Goal: Task Accomplishment & Management: Complete application form

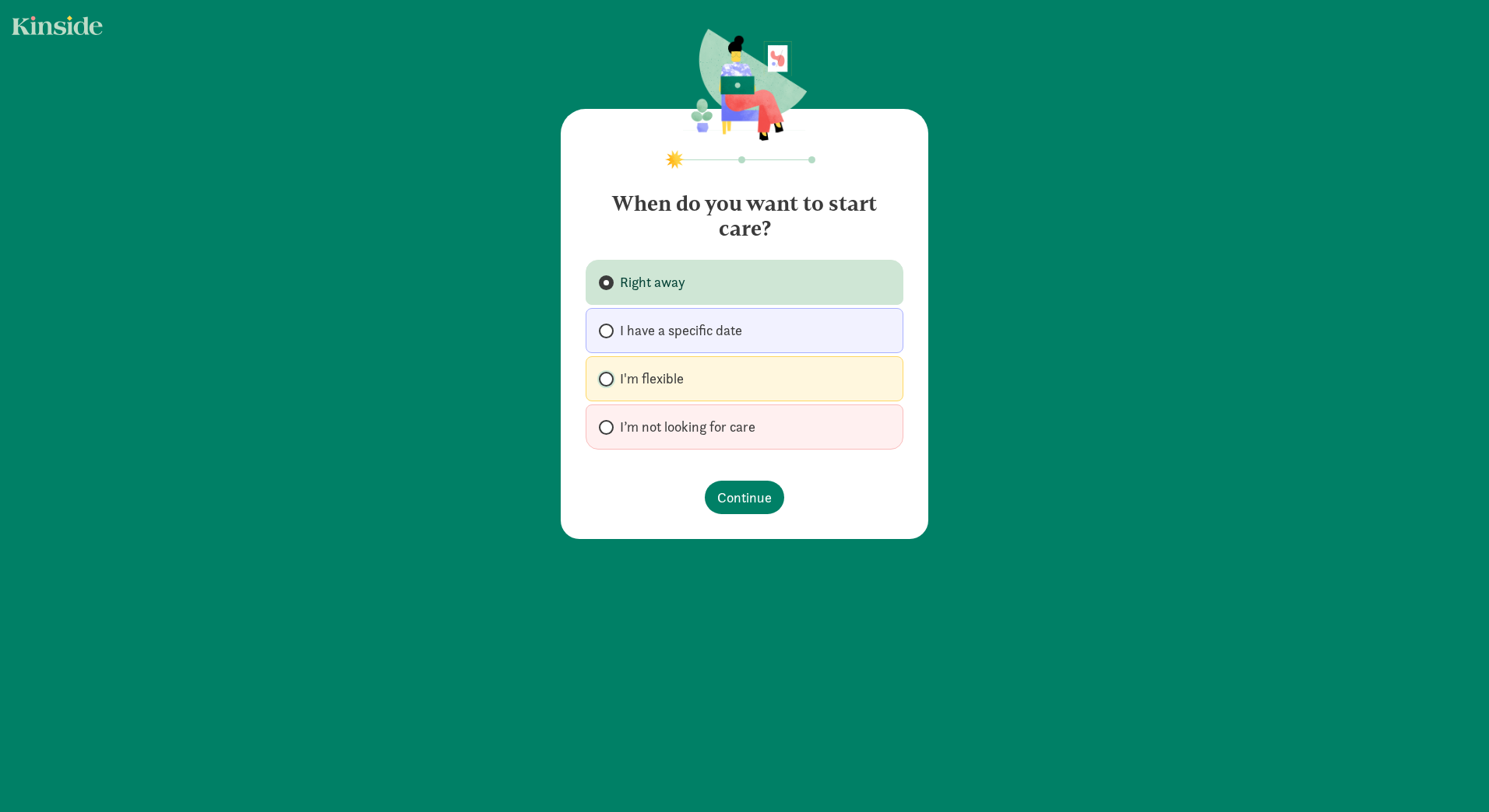
click at [598, 374] on input "I'm flexible" at bounding box center [603, 379] width 10 height 10
radio input "true"
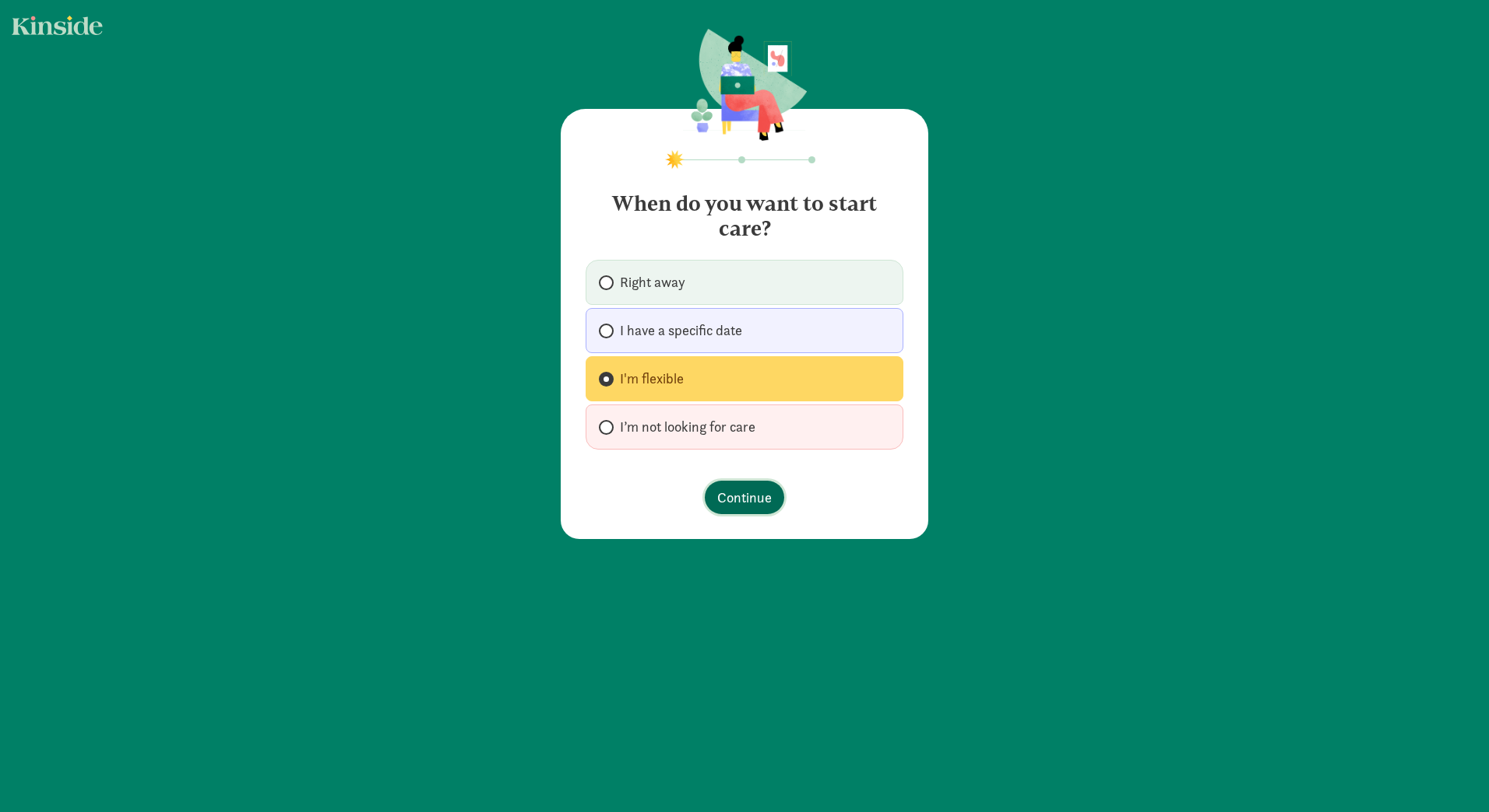
click at [733, 498] on span "Continue" at bounding box center [744, 497] width 55 height 21
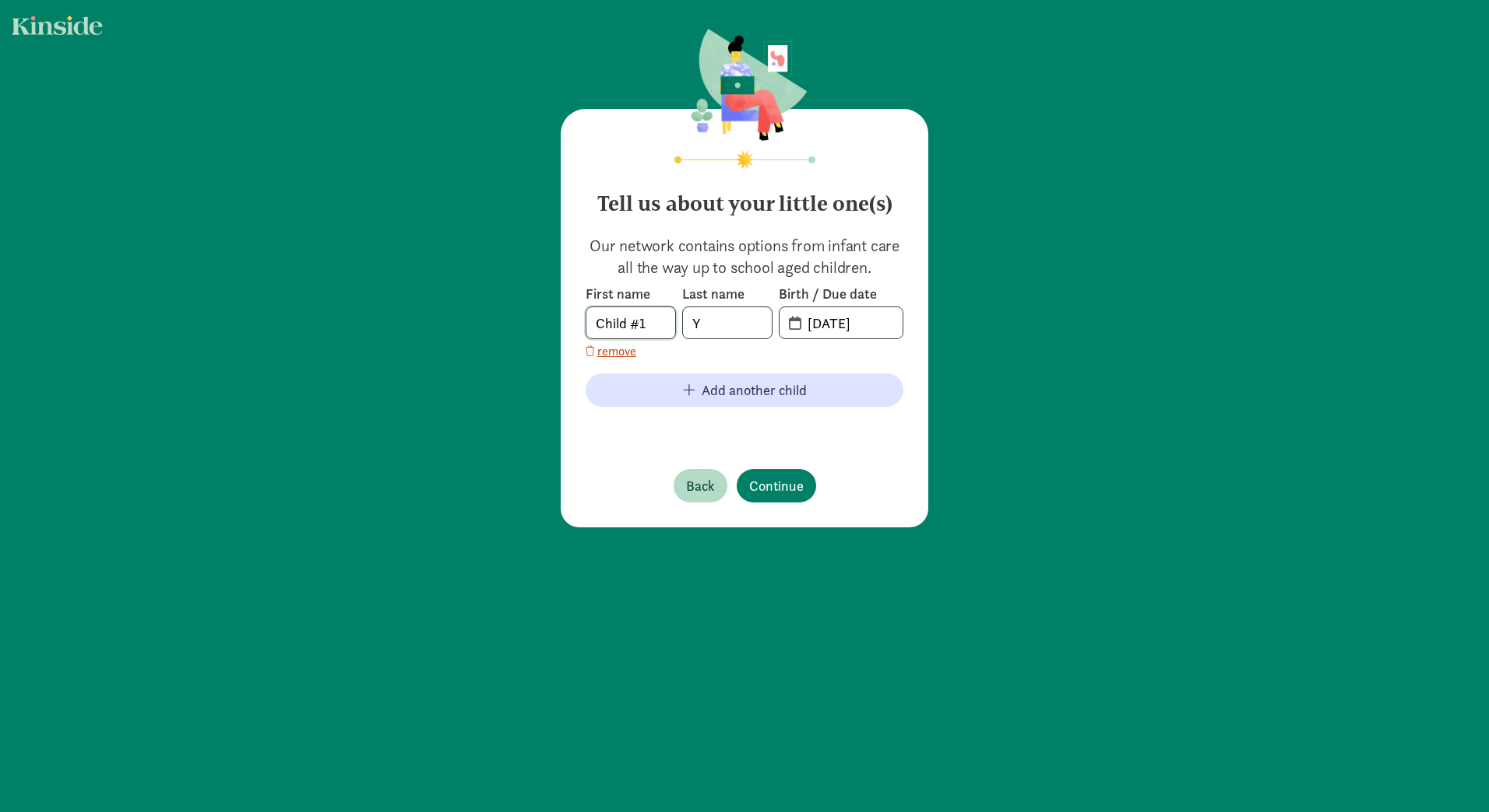
click at [646, 317] on input "Child #1" at bounding box center [631, 323] width 89 height 31
drag, startPoint x: 886, startPoint y: 334, endPoint x: 700, endPoint y: 300, distance: 189.1
click at [700, 300] on div "First name Child #1 Last name Y Birth / Due date [DATE]" at bounding box center [744, 312] width 318 height 55
type input "[DATE]"
click at [755, 477] on span "Continue" at bounding box center [776, 486] width 55 height 21
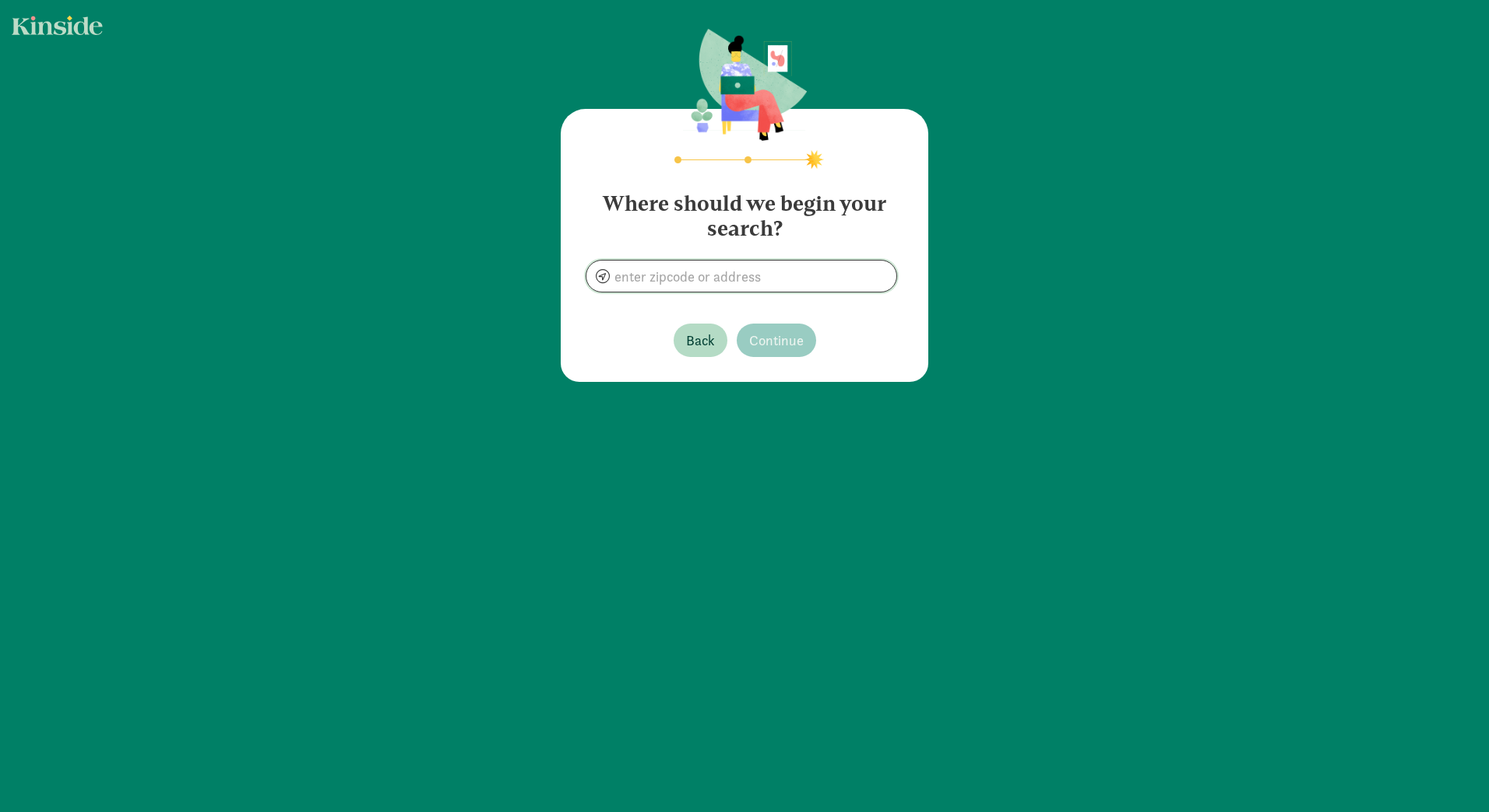
click at [748, 283] on input at bounding box center [741, 276] width 309 height 31
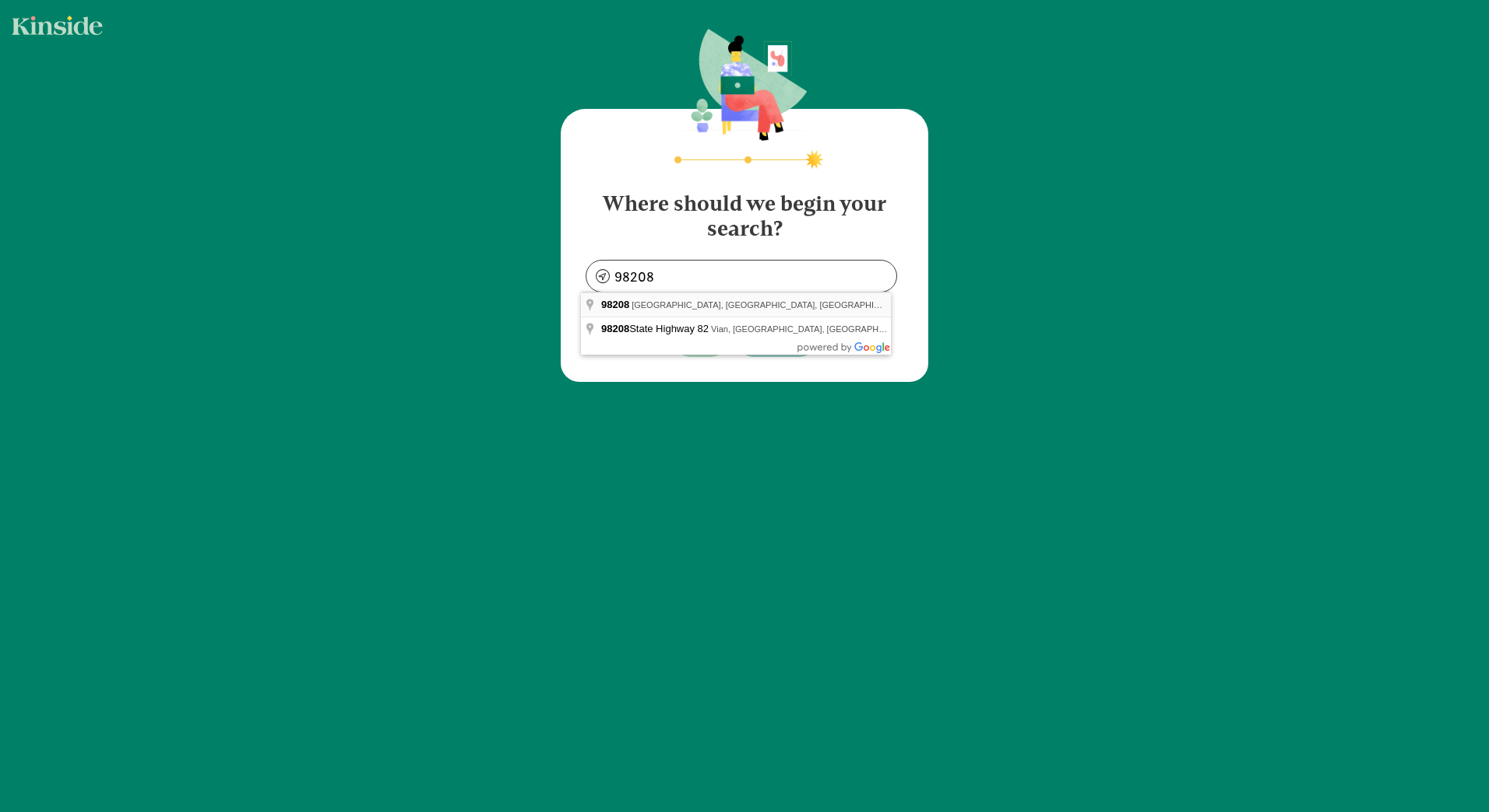
type input "[GEOGRAPHIC_DATA], [GEOGRAPHIC_DATA]"
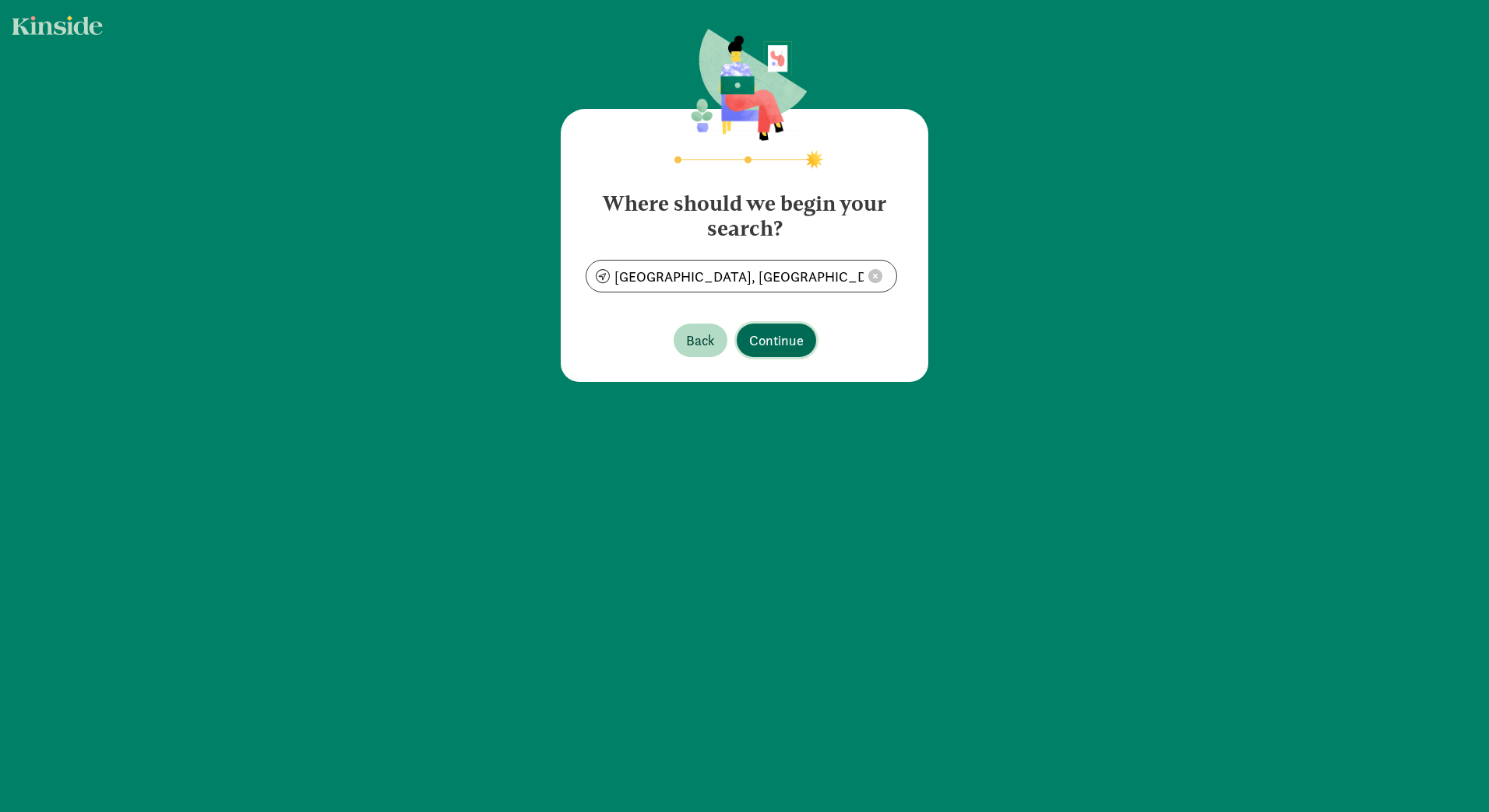
click at [751, 326] on button "Continue" at bounding box center [776, 340] width 79 height 33
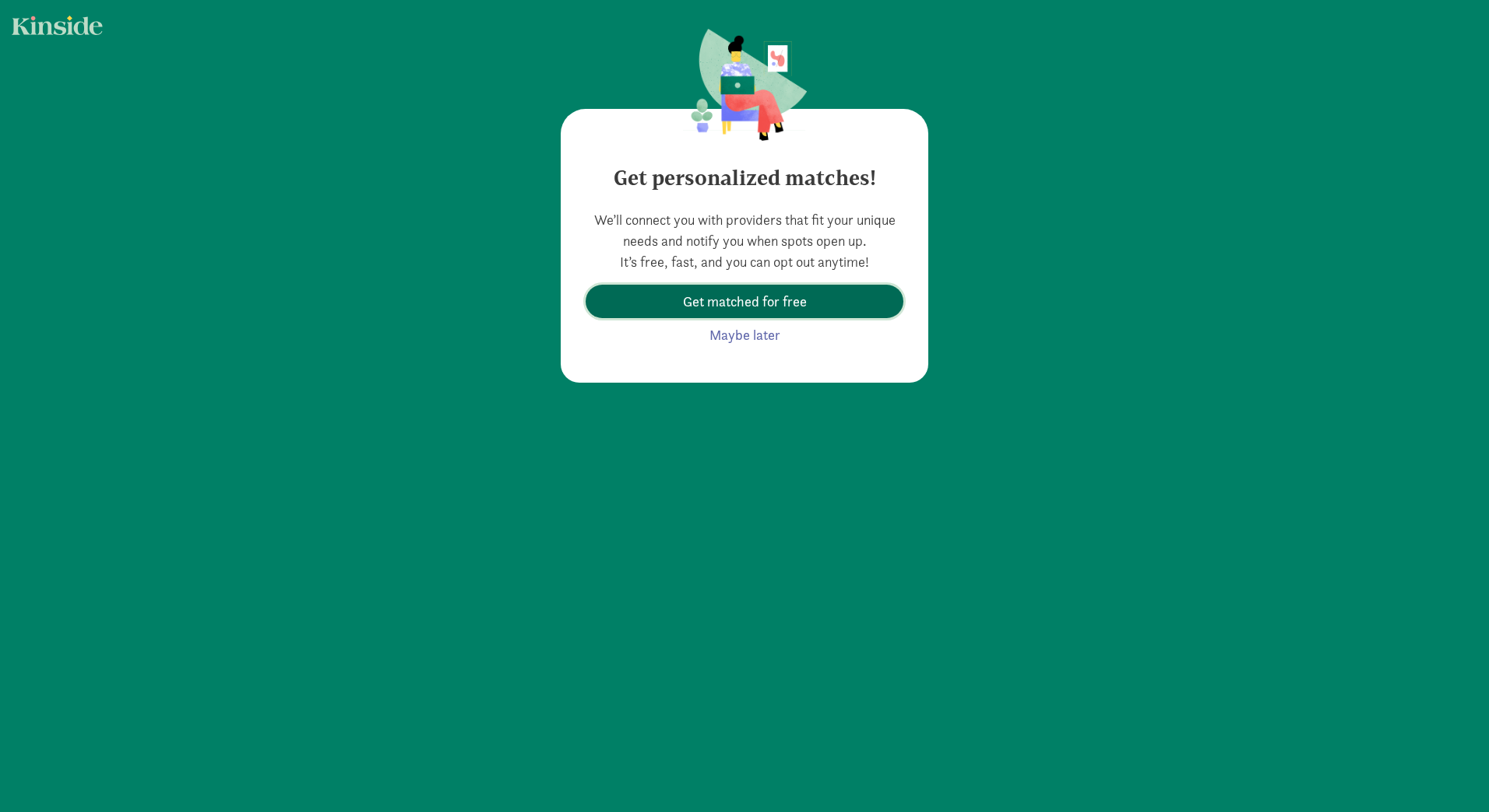
click at [792, 305] on span "Get matched for free" at bounding box center [745, 301] width 124 height 21
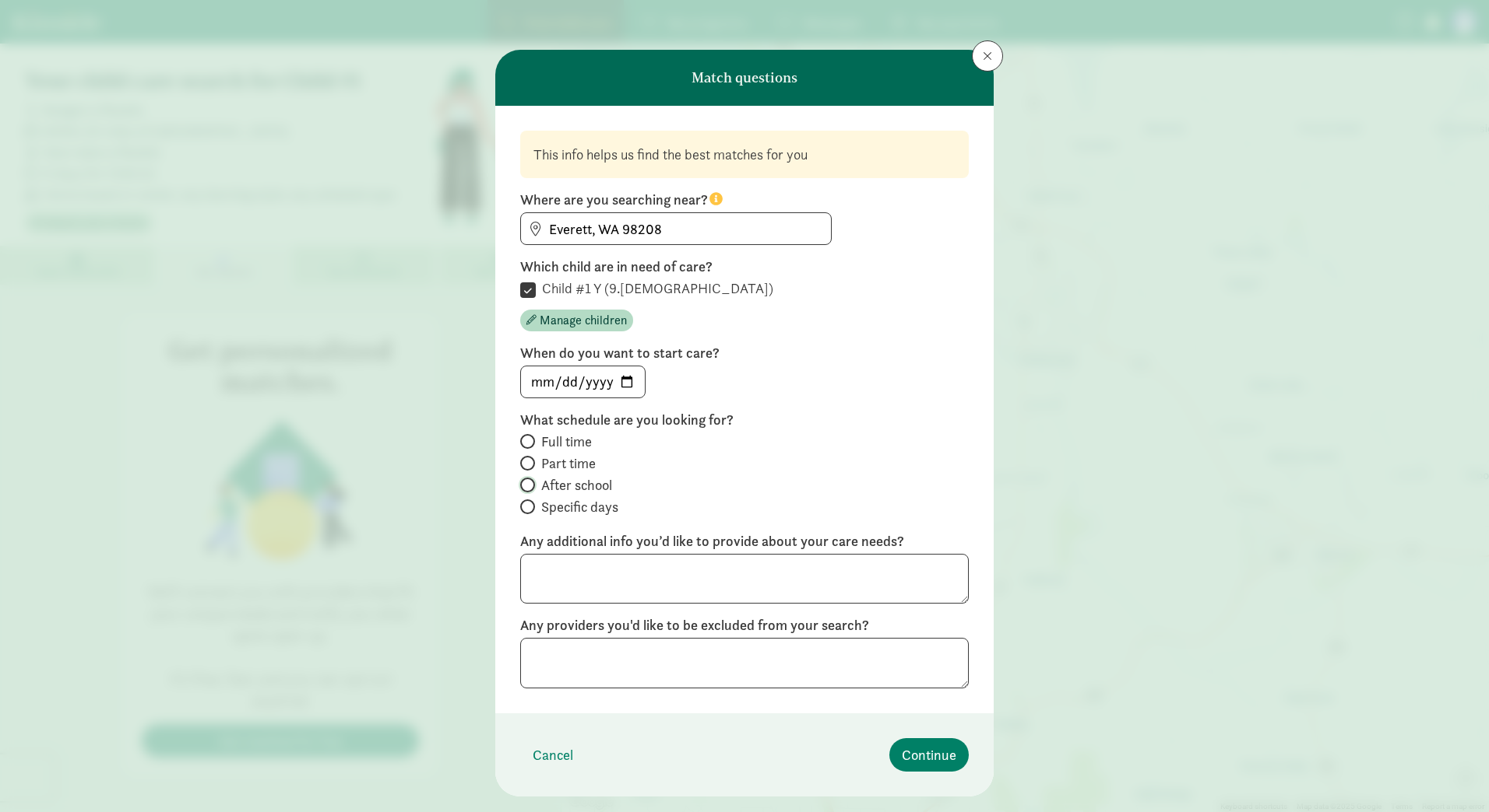
click at [521, 483] on input "After school" at bounding box center [525, 485] width 10 height 10
radio input "true"
click at [630, 376] on input "date" at bounding box center [583, 382] width 124 height 31
click at [623, 382] on input "date" at bounding box center [583, 382] width 124 height 31
type input "[DATE]"
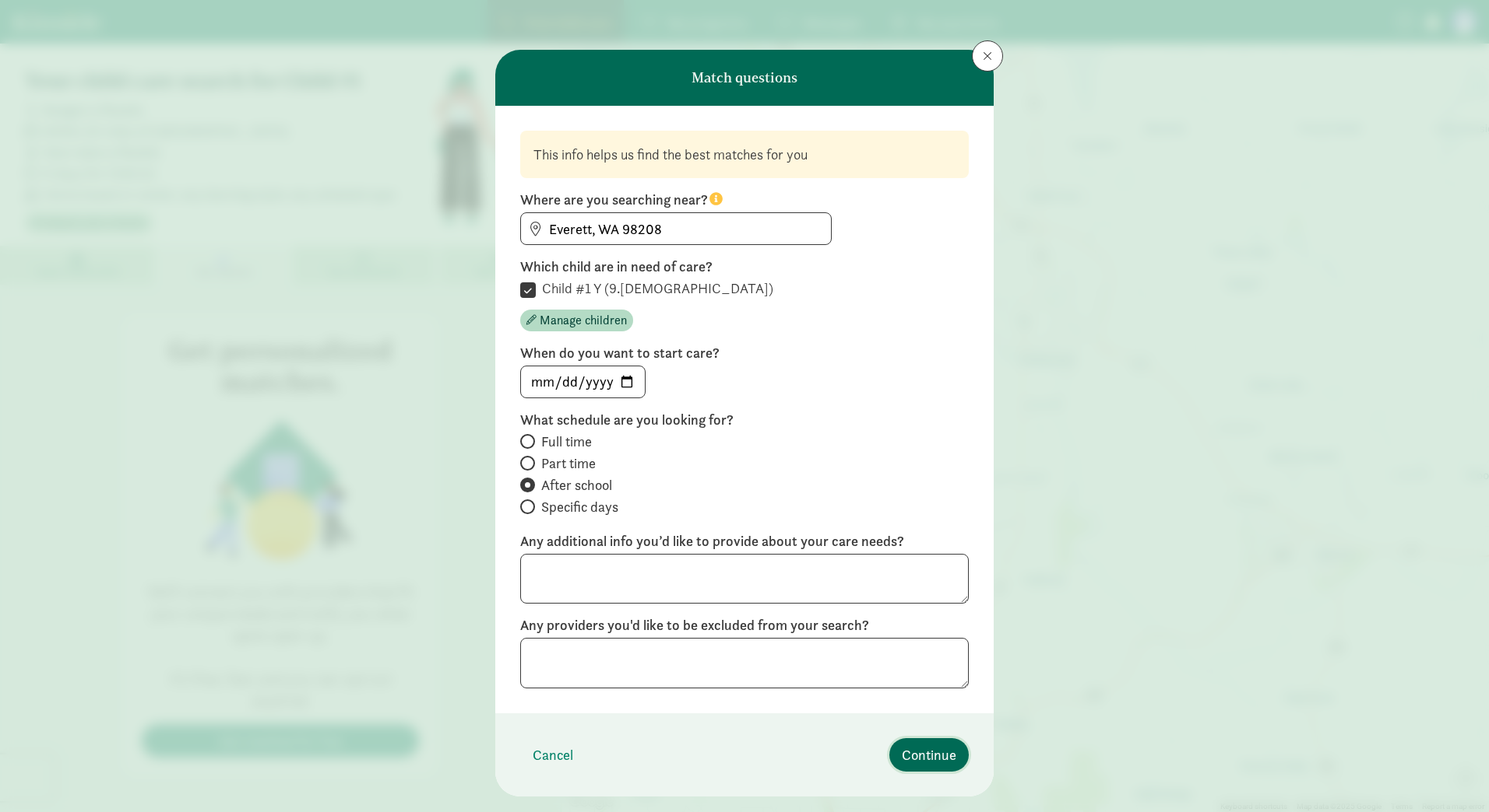
click at [923, 752] on span "Continue" at bounding box center [928, 754] width 55 height 21
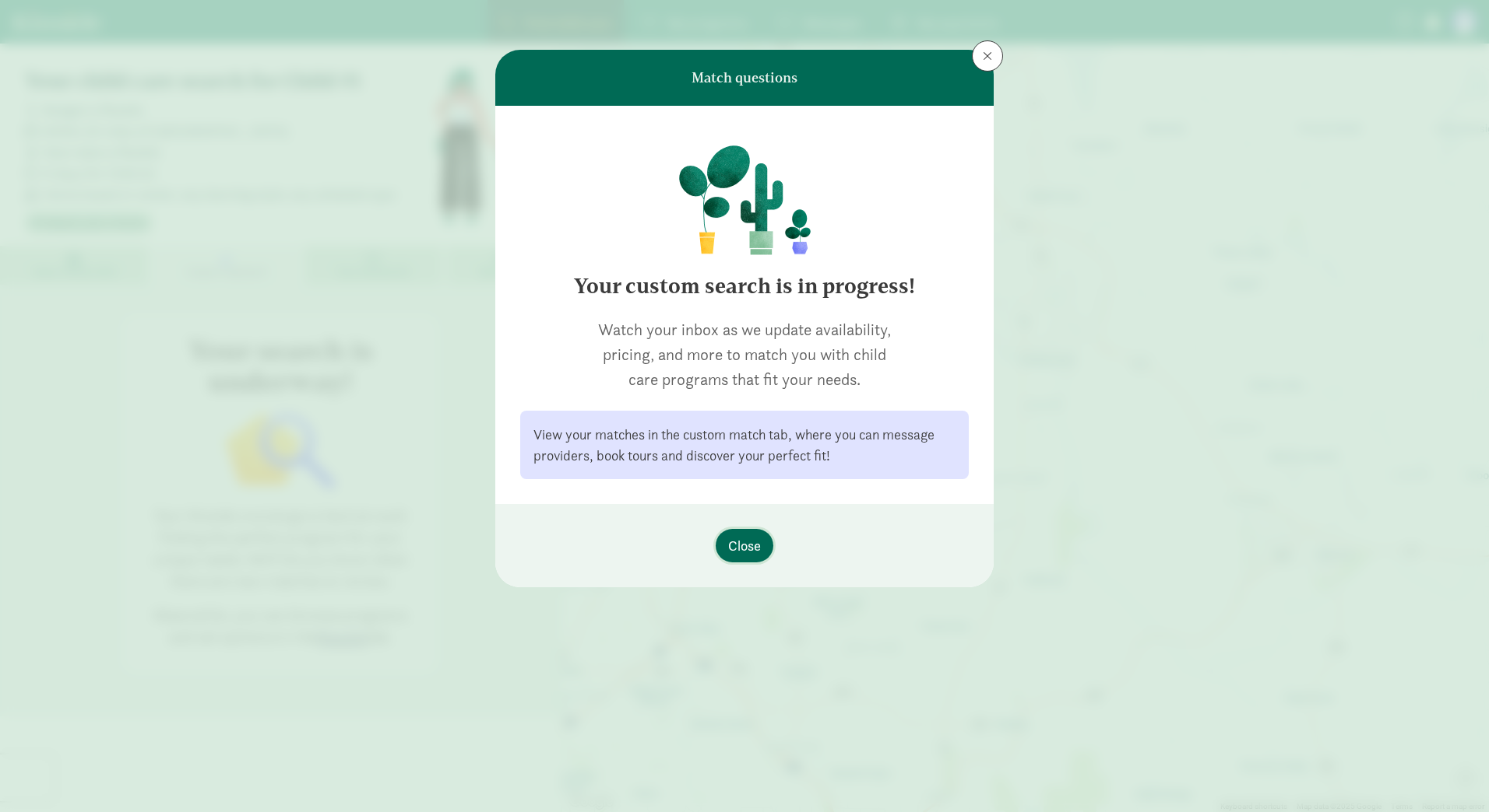
click at [742, 549] on span "Close" at bounding box center [744, 545] width 32 height 21
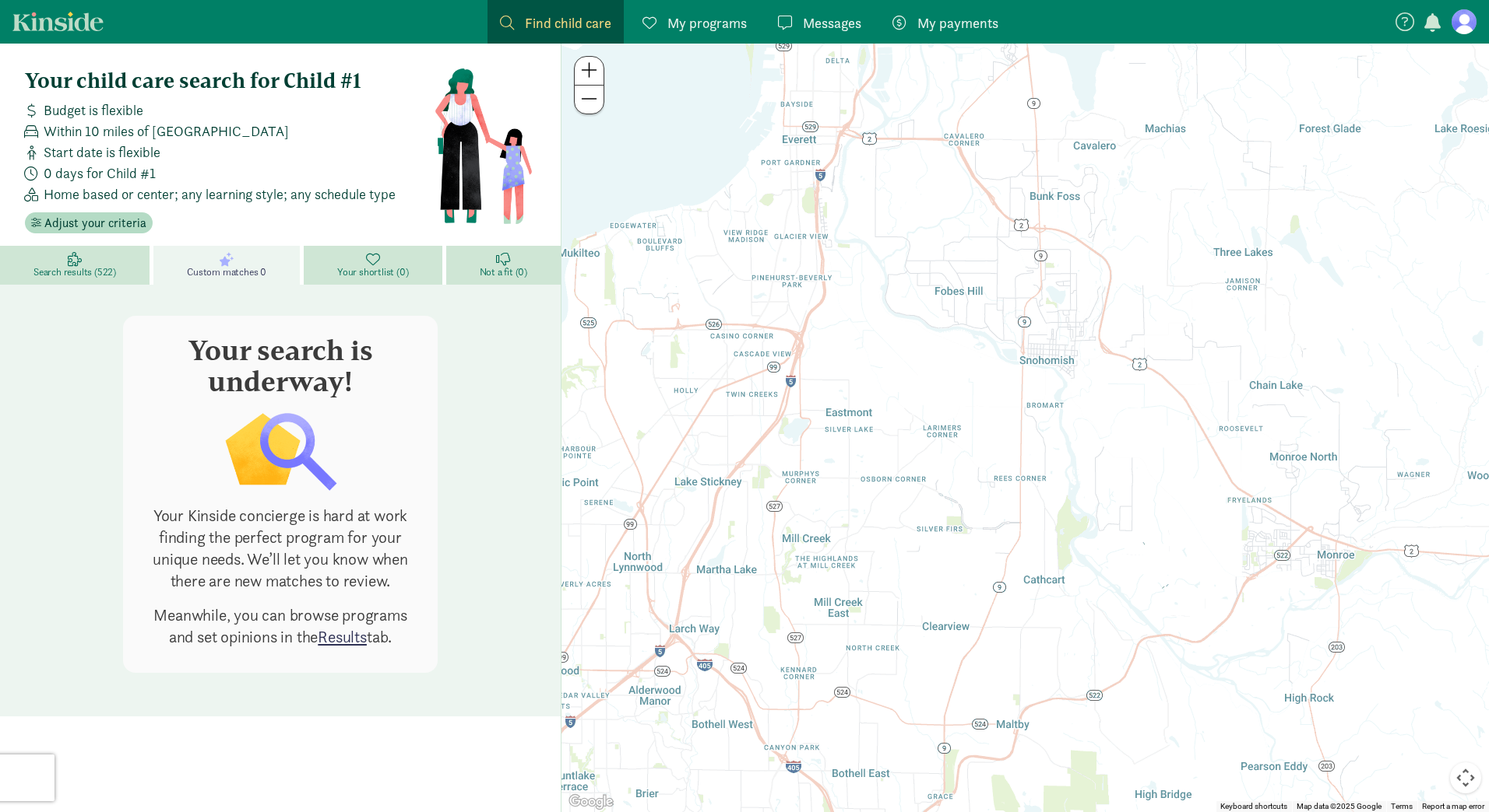
click at [705, 38] on link "My programs Programs" at bounding box center [695, 22] width 130 height 43
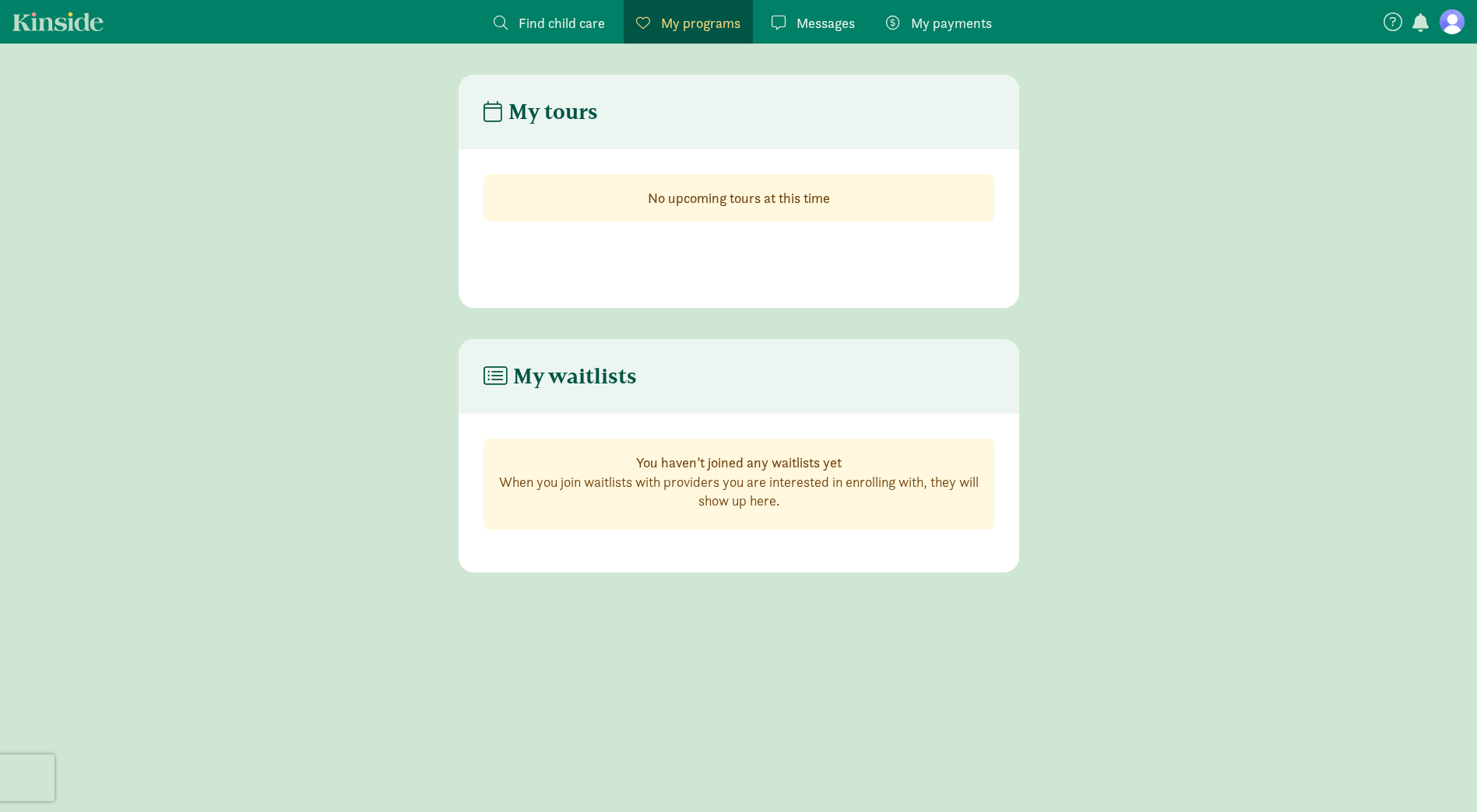
click at [911, 30] on span "My payments" at bounding box center [952, 22] width 81 height 21
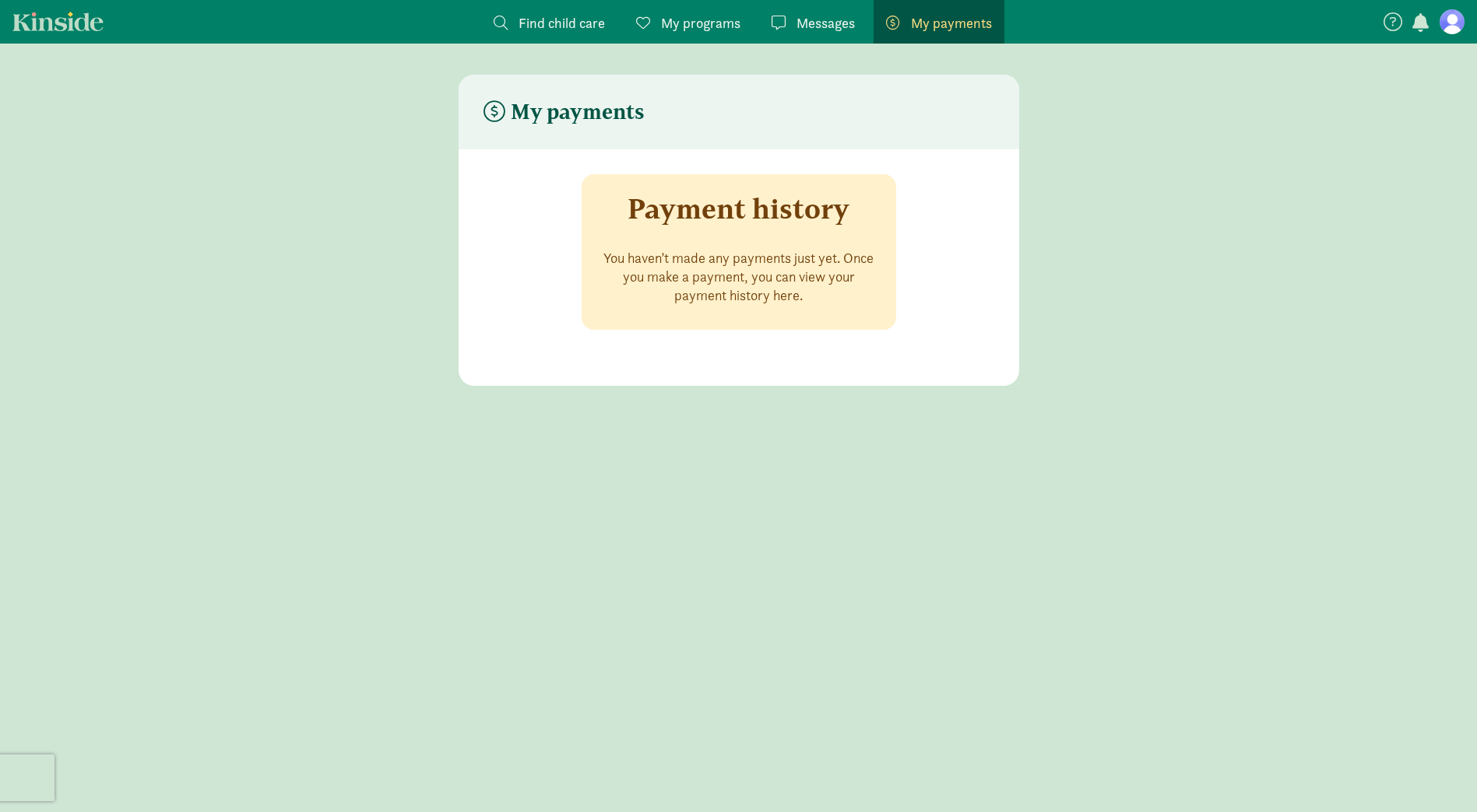
click at [799, 13] on span "Messages" at bounding box center [825, 22] width 58 height 21
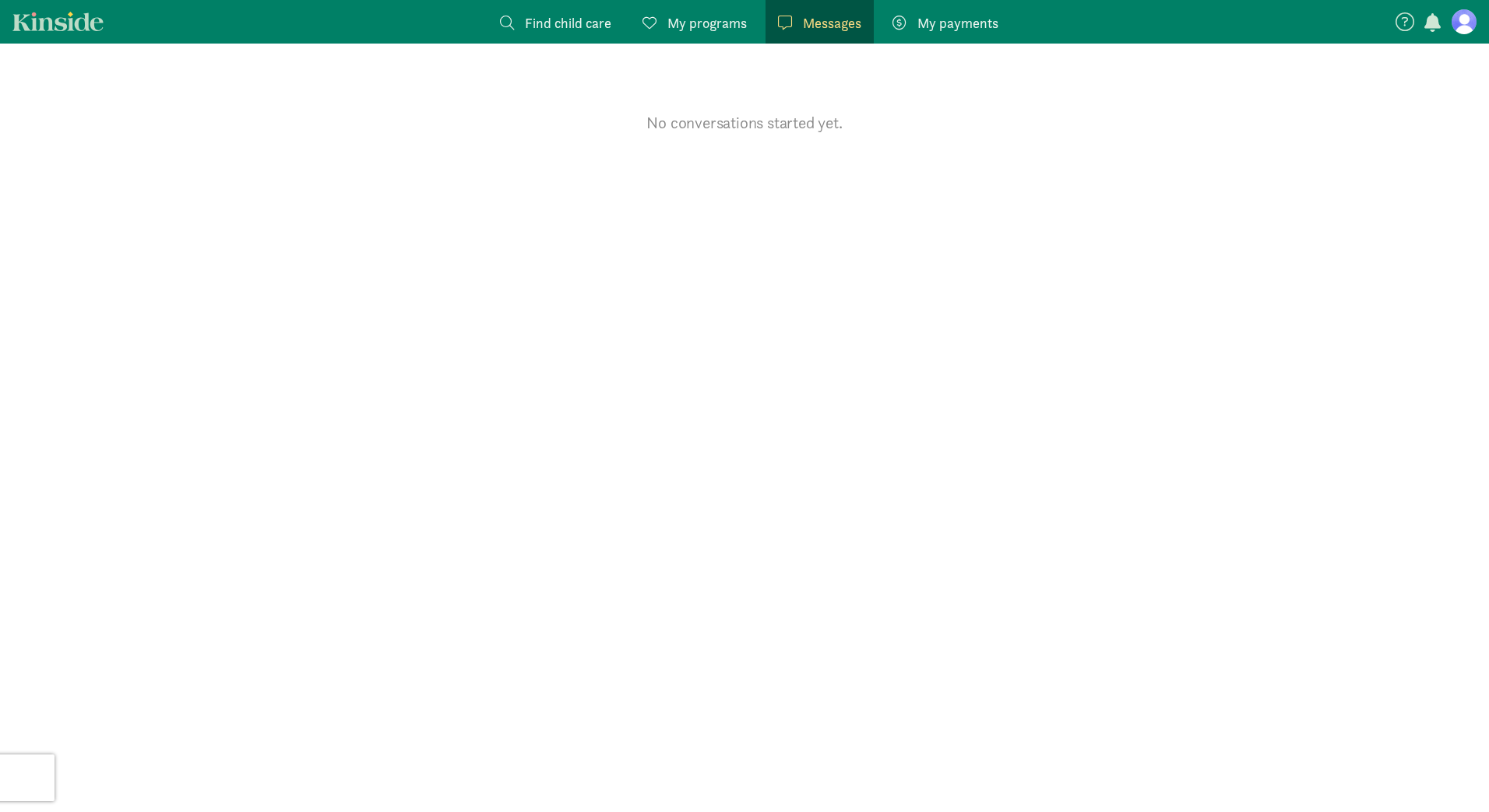
click at [552, 29] on span "Find child care" at bounding box center [568, 22] width 86 height 21
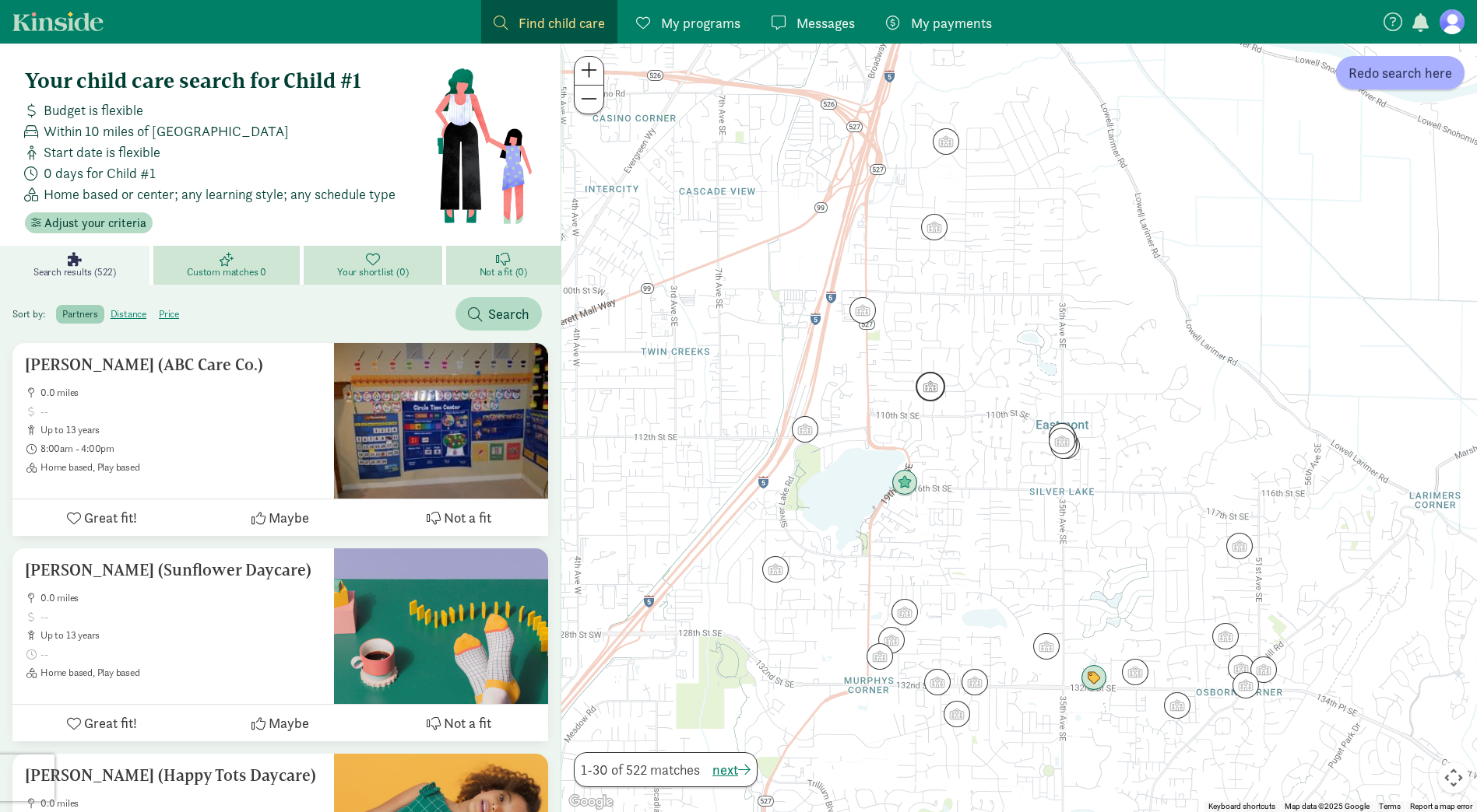
click at [935, 383] on img "Click to see details" at bounding box center [930, 387] width 30 height 30
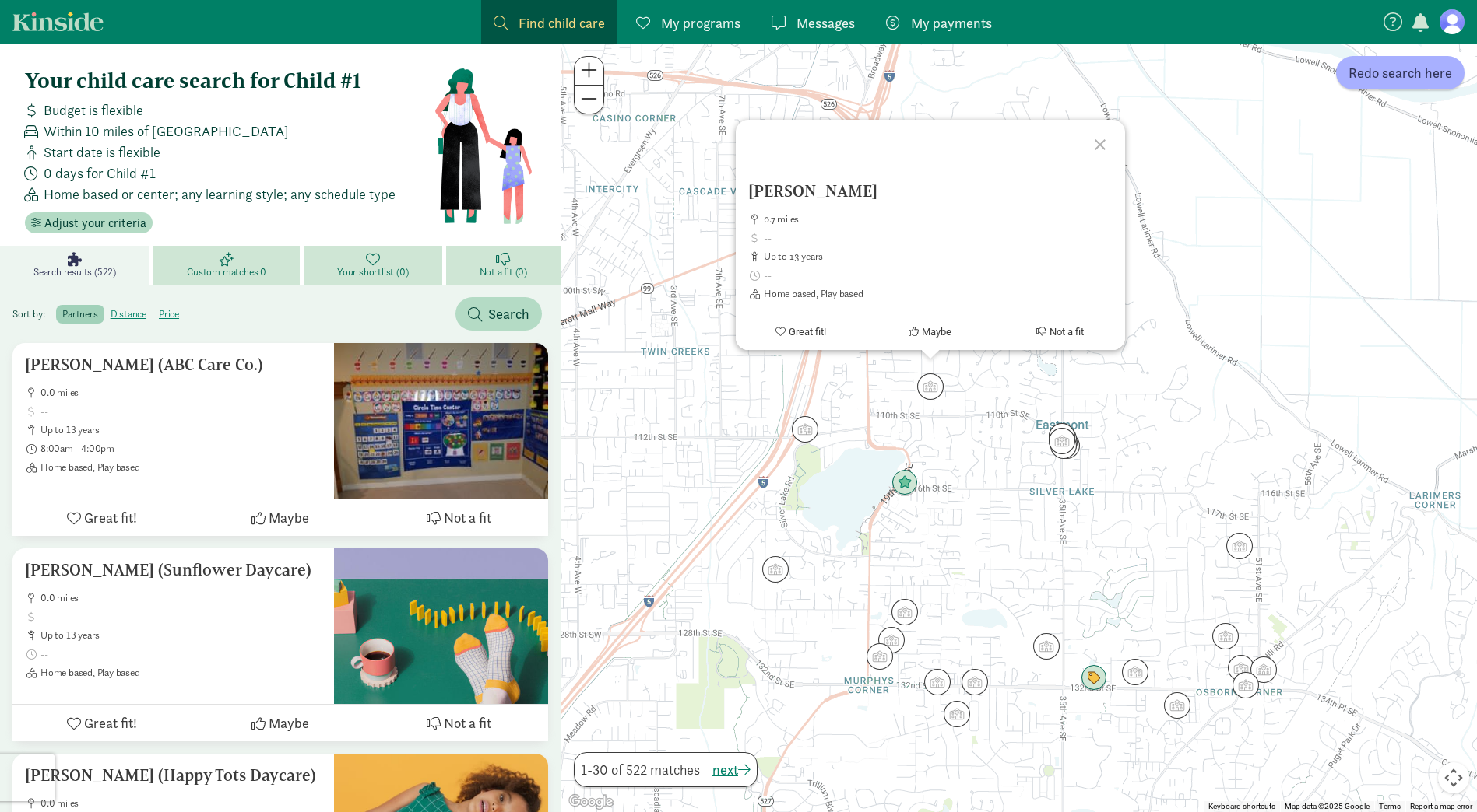
click at [1101, 146] on div at bounding box center [1102, 142] width 45 height 45
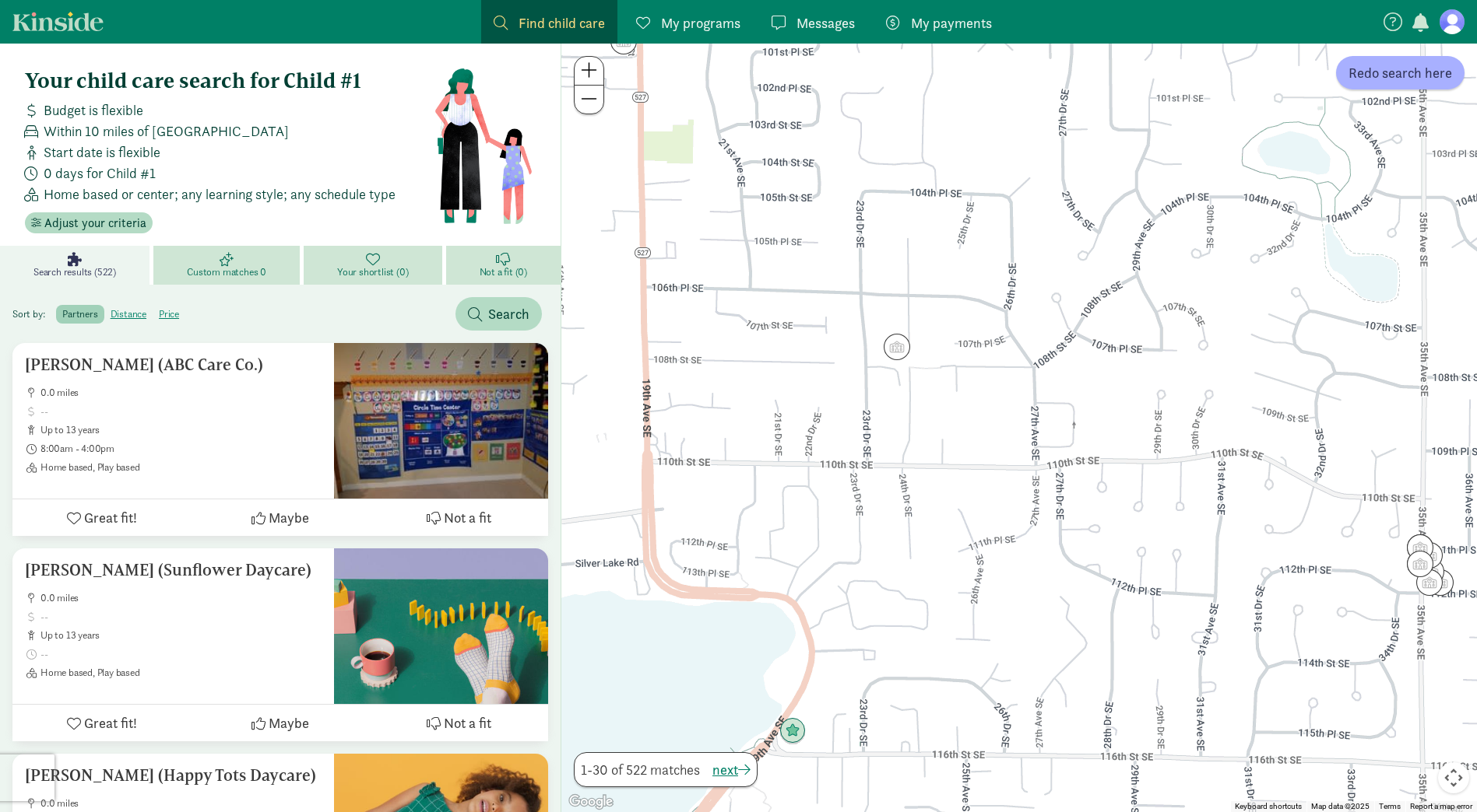
drag, startPoint x: 847, startPoint y: 489, endPoint x: 962, endPoint y: 451, distance: 121.1
click at [962, 451] on div at bounding box center [1019, 427] width 916 height 769
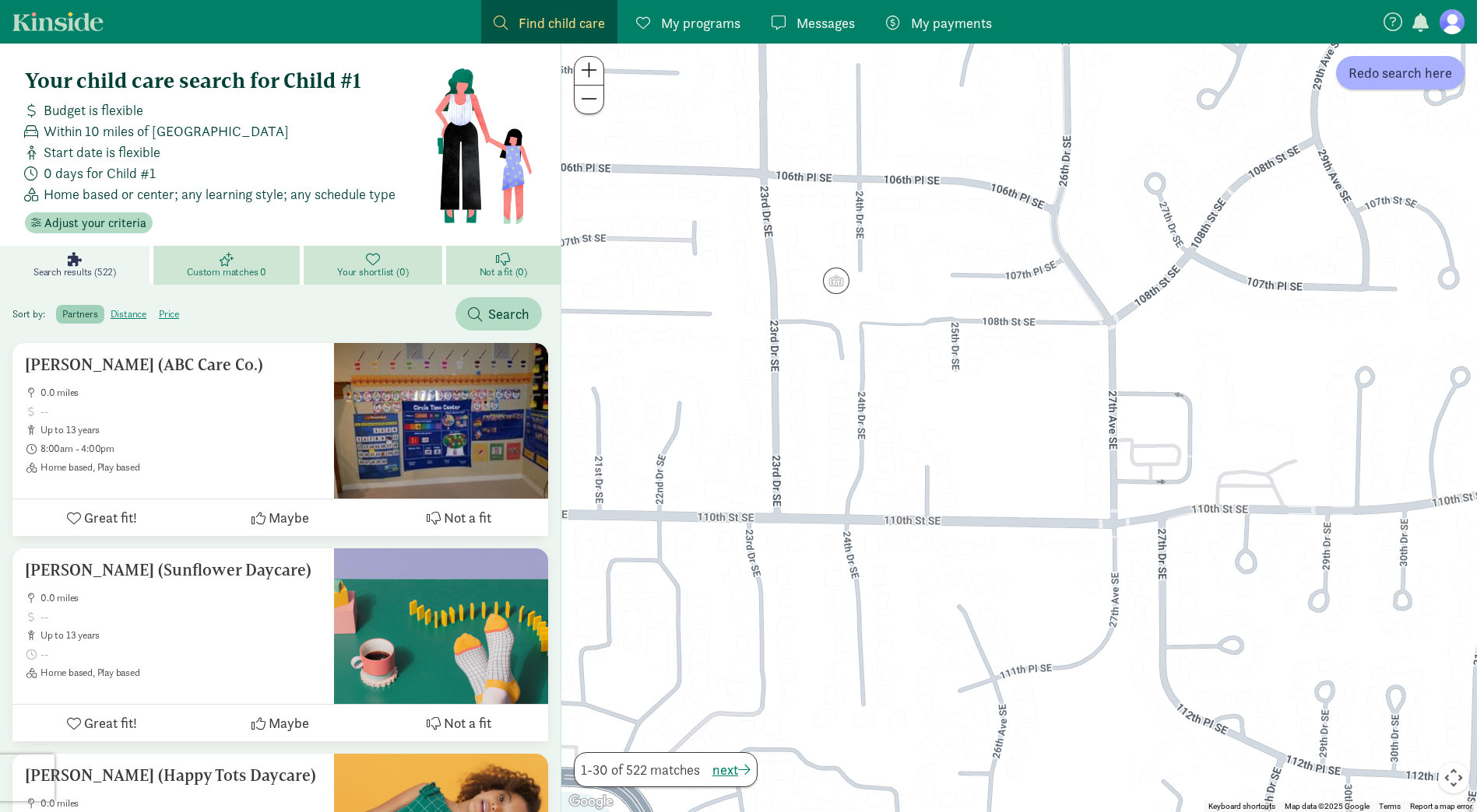
drag, startPoint x: 1036, startPoint y: 427, endPoint x: 927, endPoint y: 427, distance: 109.0
click at [927, 427] on div at bounding box center [1019, 427] width 916 height 769
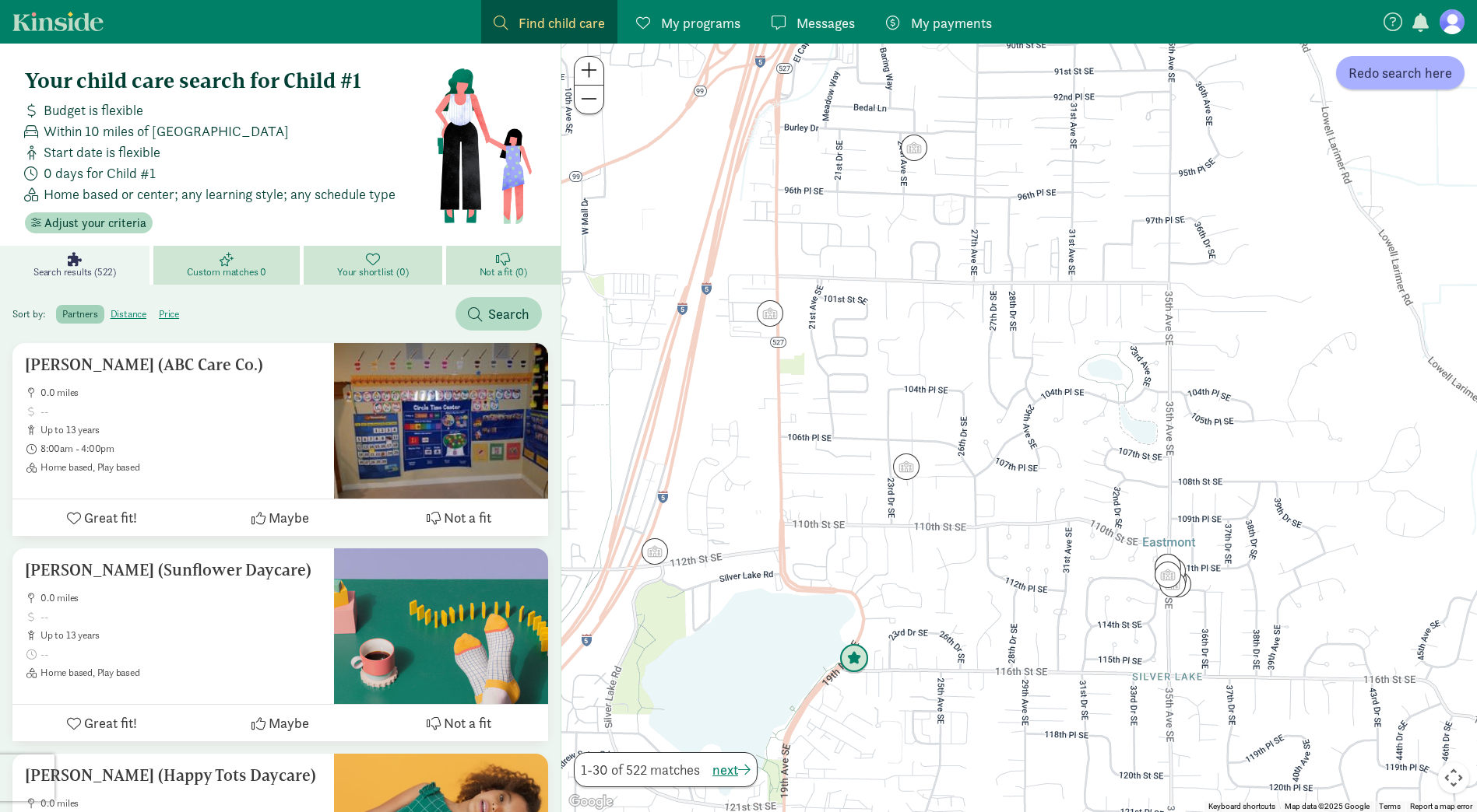
click at [850, 660] on img "Click to see details" at bounding box center [854, 659] width 30 height 30
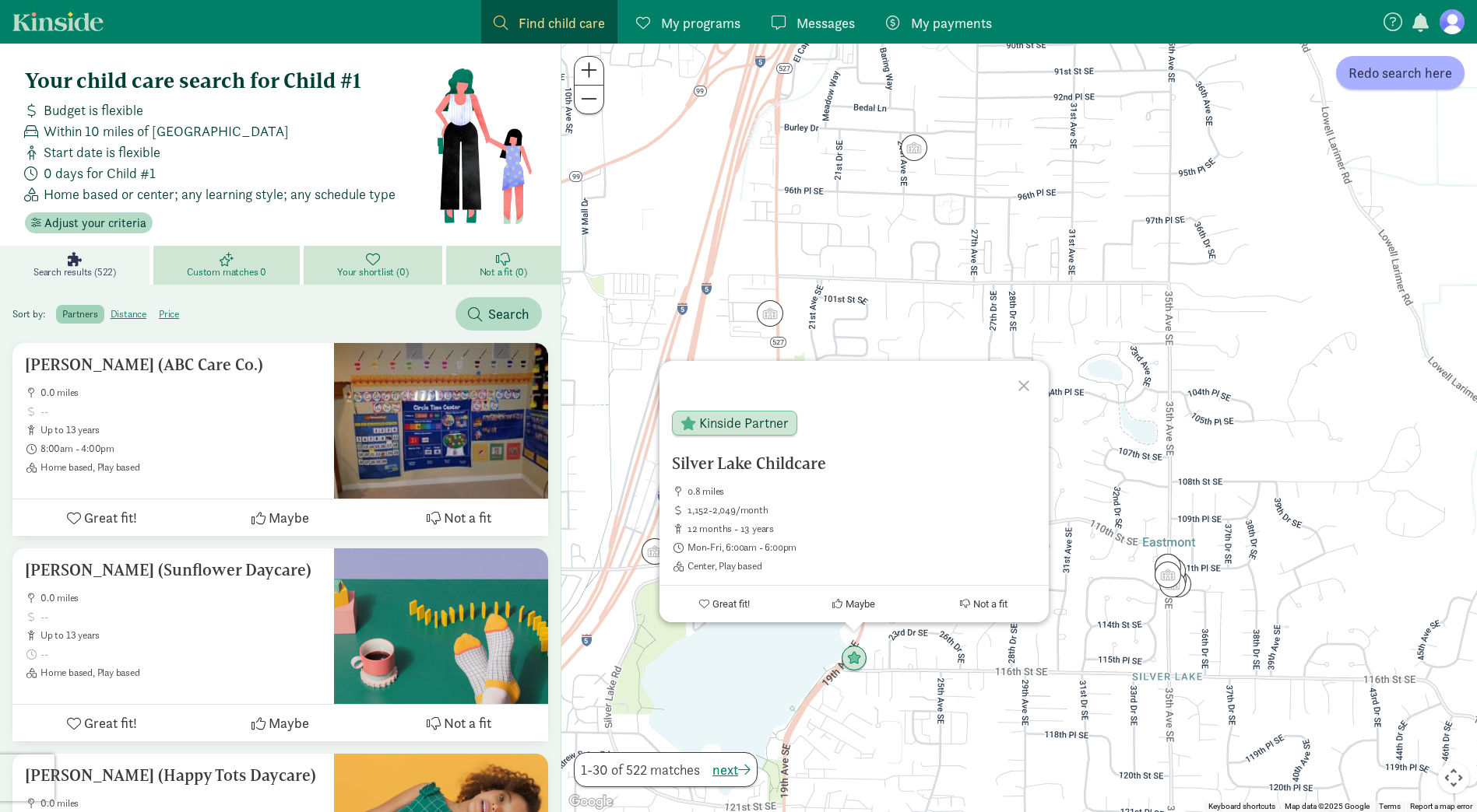
click at [1021, 388] on div at bounding box center [1025, 384] width 45 height 45
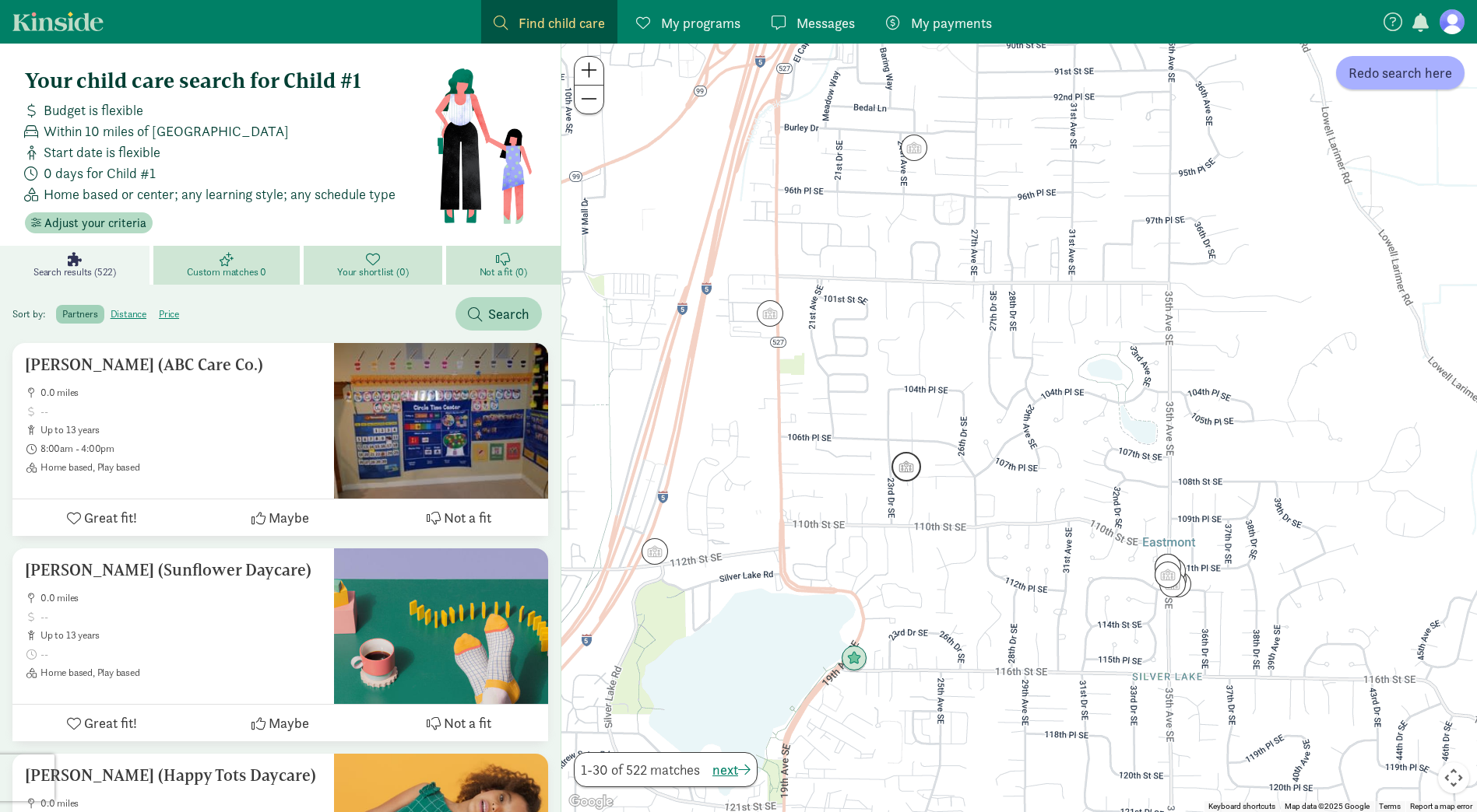
click at [900, 469] on img "Click to see details" at bounding box center [906, 467] width 30 height 30
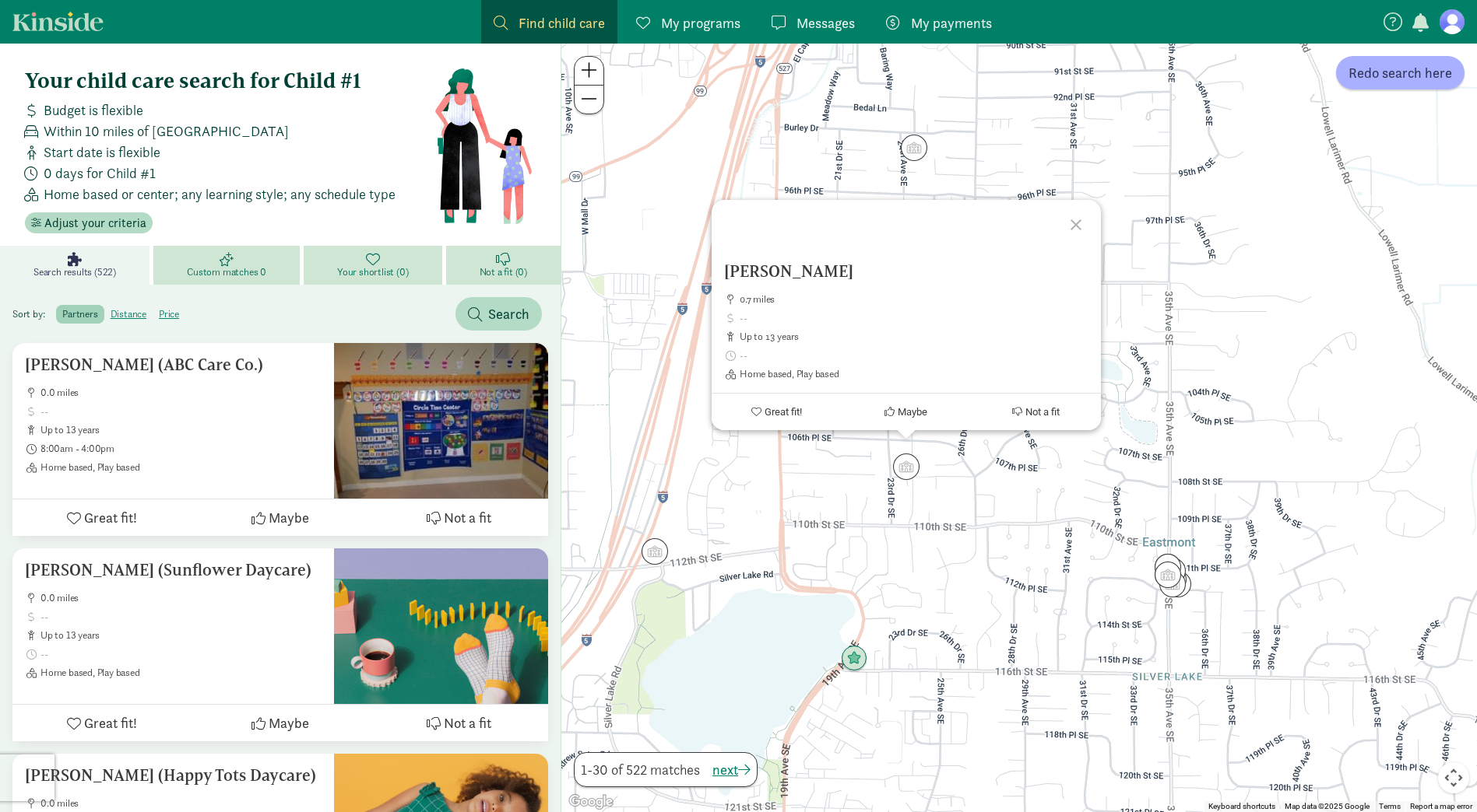
drag, startPoint x: 1076, startPoint y: 221, endPoint x: 956, endPoint y: 223, distance: 120.0
click at [1075, 221] on div at bounding box center [1078, 222] width 45 height 45
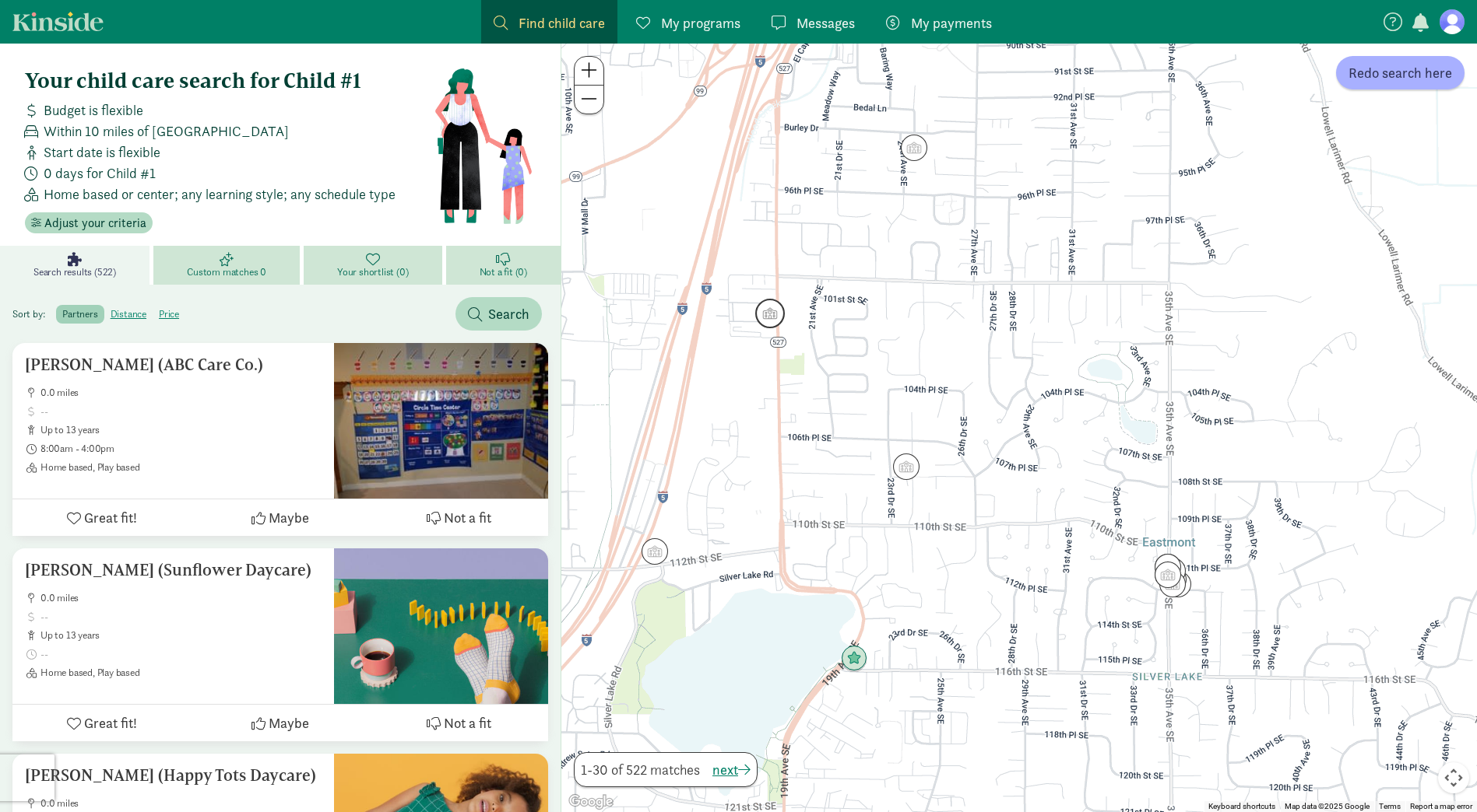
click at [772, 308] on img "Click to see details" at bounding box center [769, 313] width 30 height 30
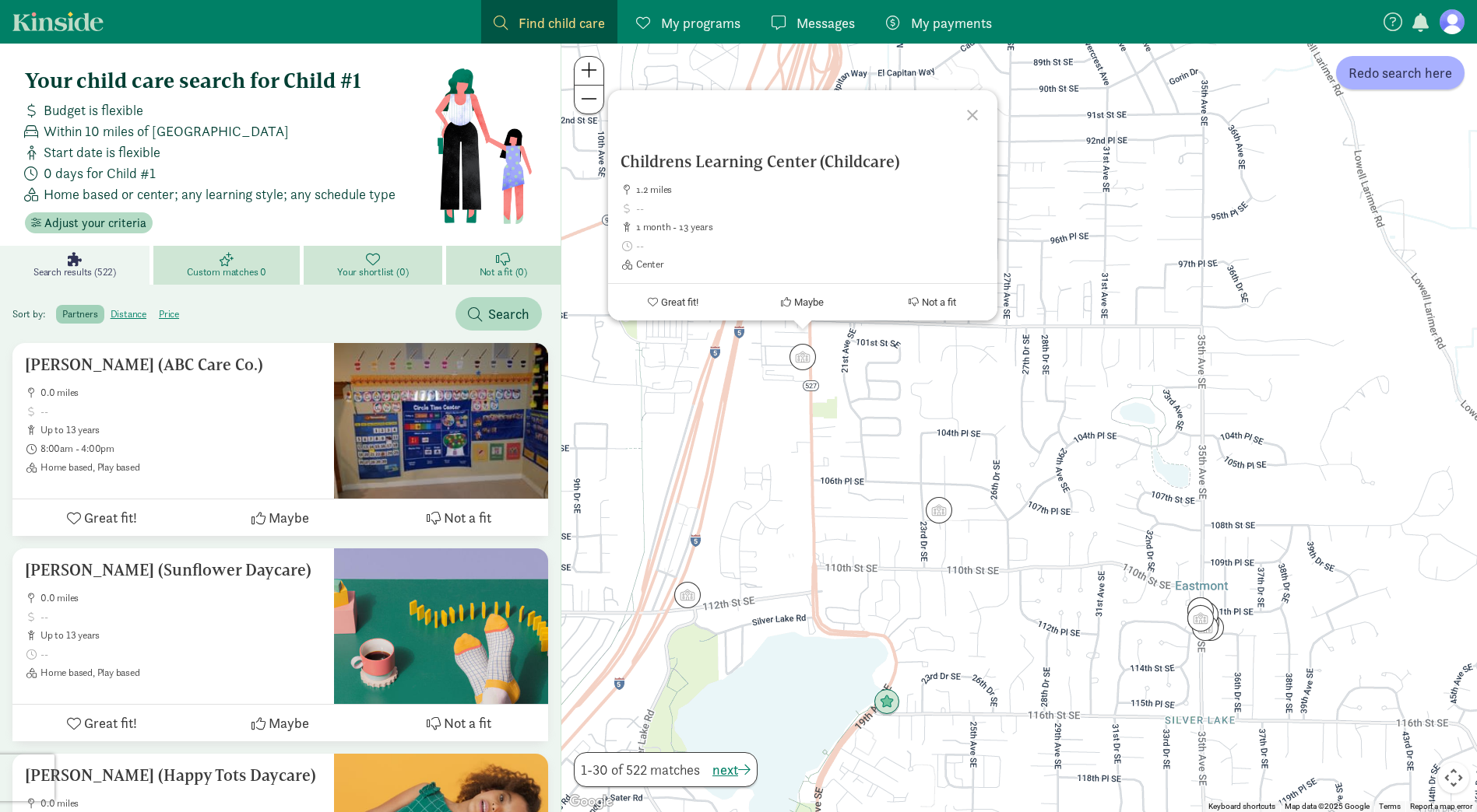
click at [973, 112] on div at bounding box center [974, 112] width 45 height 45
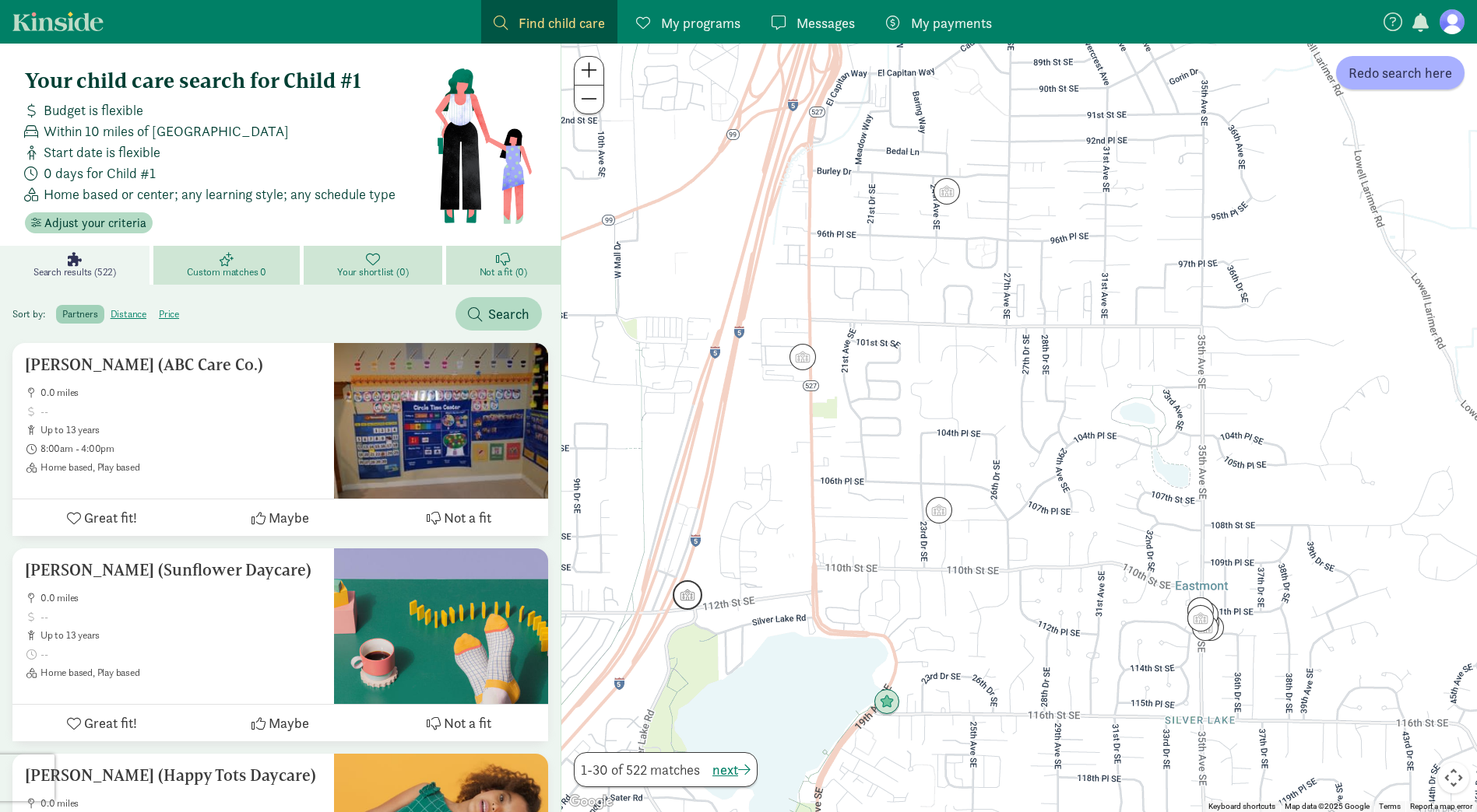
click at [686, 592] on img "Click to see details" at bounding box center [687, 595] width 30 height 30
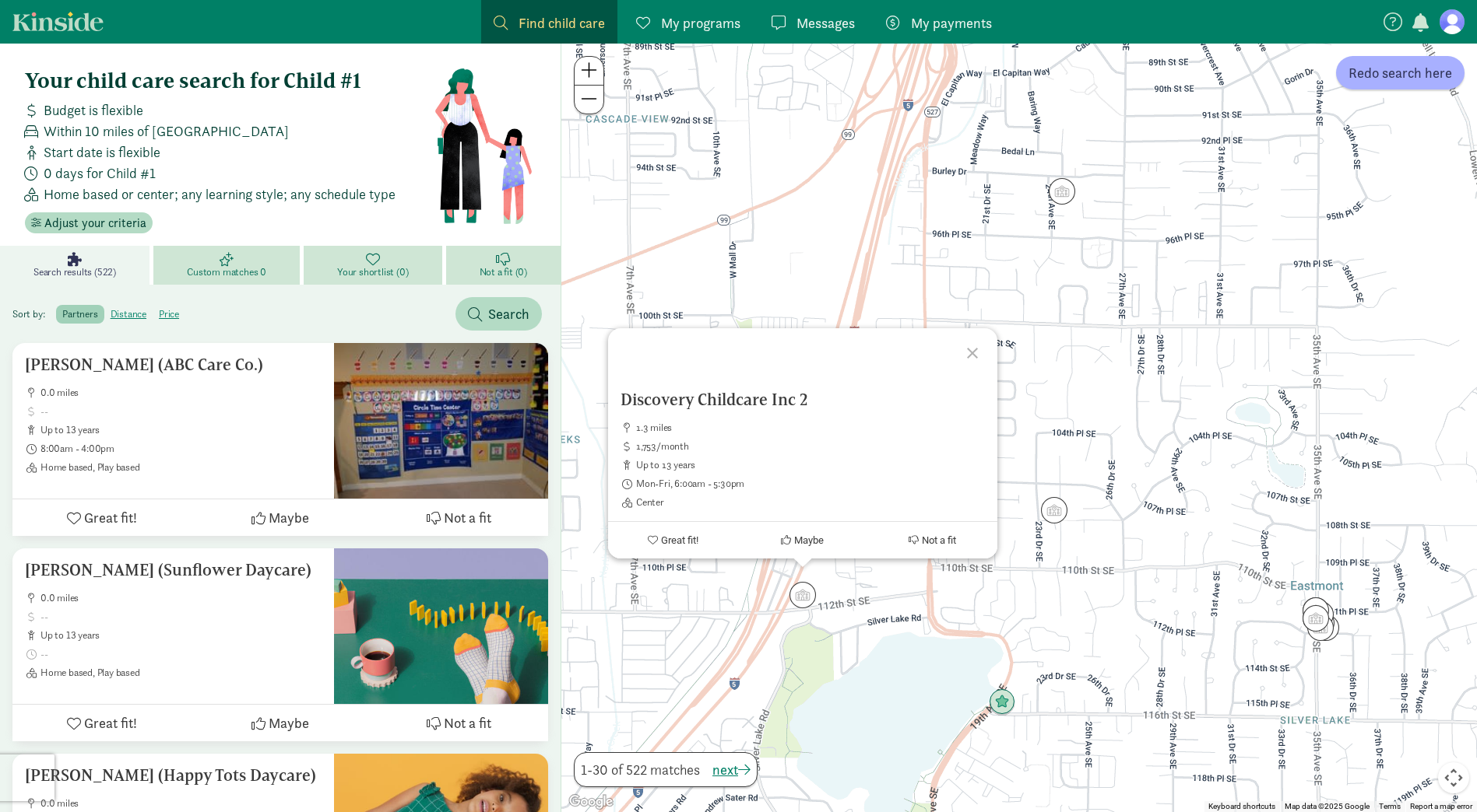
click at [971, 356] on div at bounding box center [974, 351] width 45 height 45
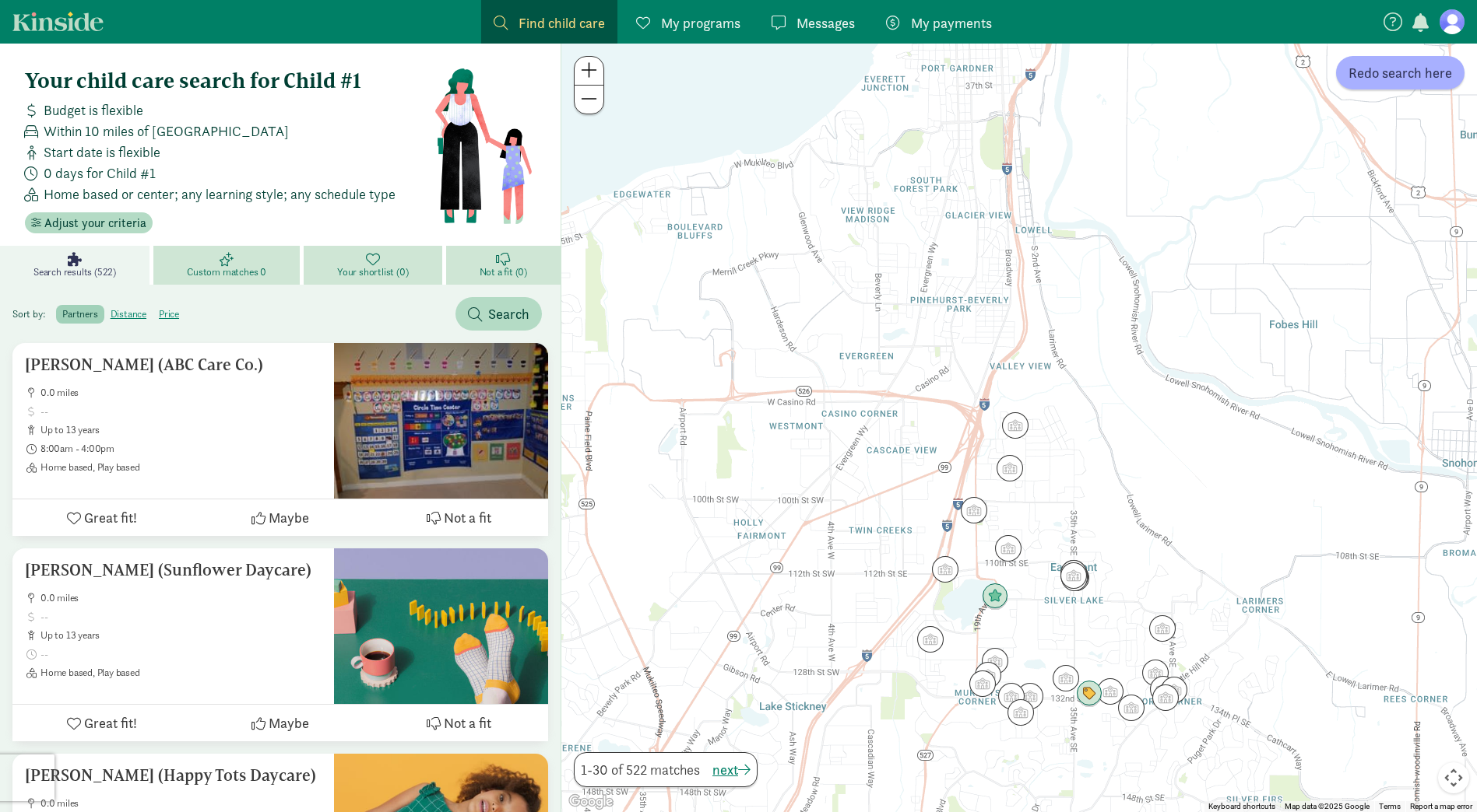
drag, startPoint x: 1050, startPoint y: 681, endPoint x: 1044, endPoint y: 625, distance: 56.3
click at [1044, 625] on div at bounding box center [1019, 427] width 916 height 769
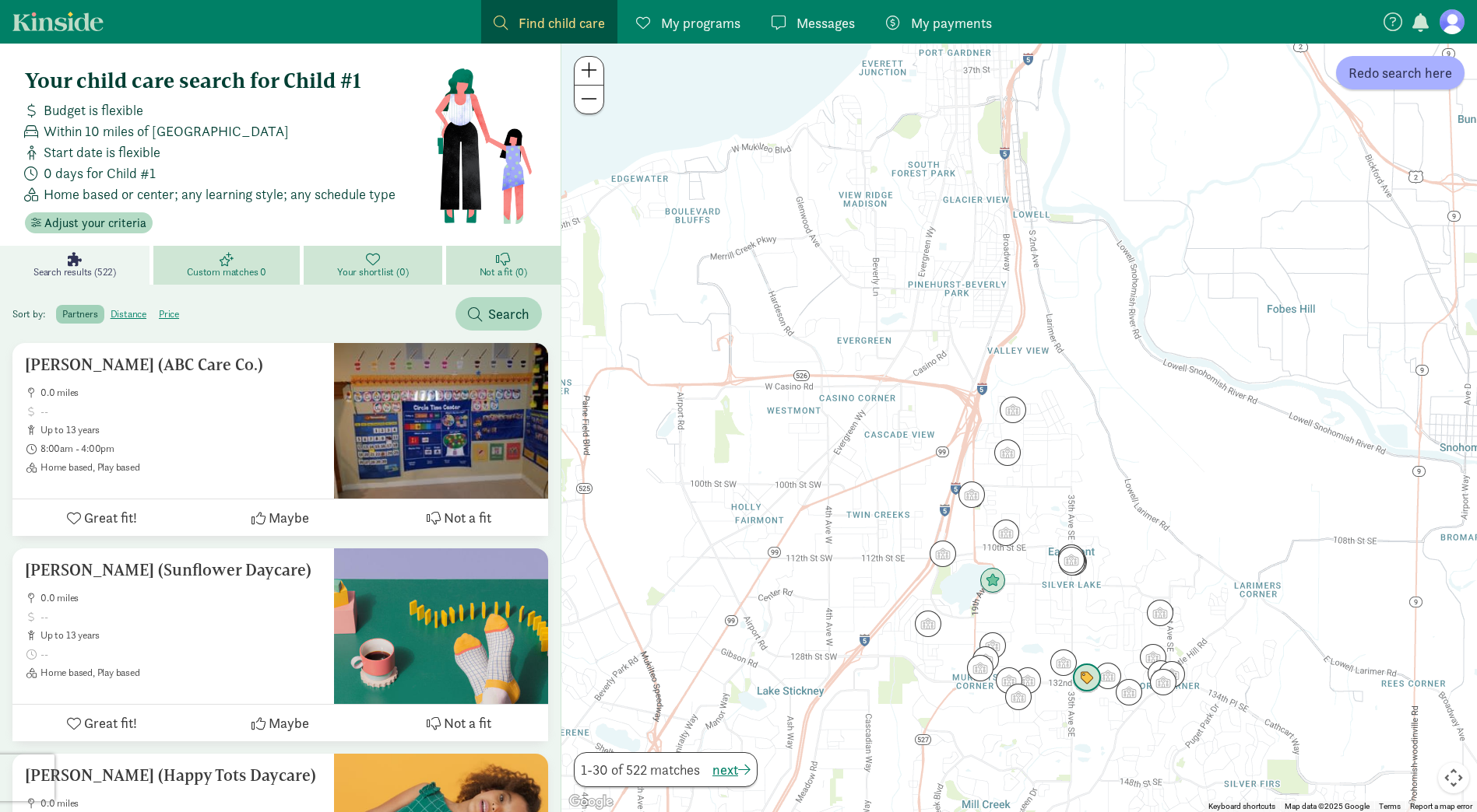
click at [1074, 679] on img "Click to see details" at bounding box center [1087, 678] width 30 height 30
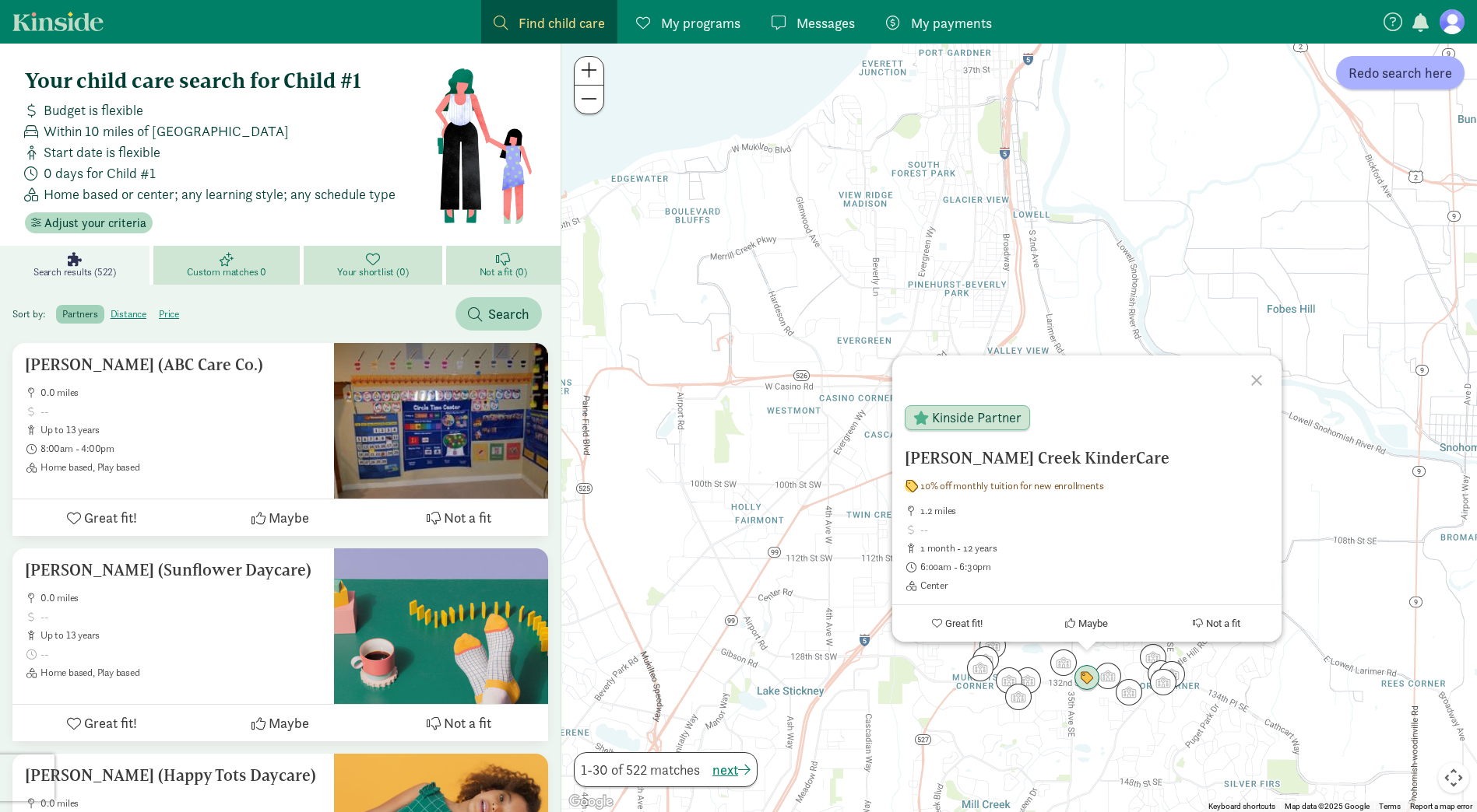
click at [1253, 381] on div at bounding box center [1258, 378] width 45 height 45
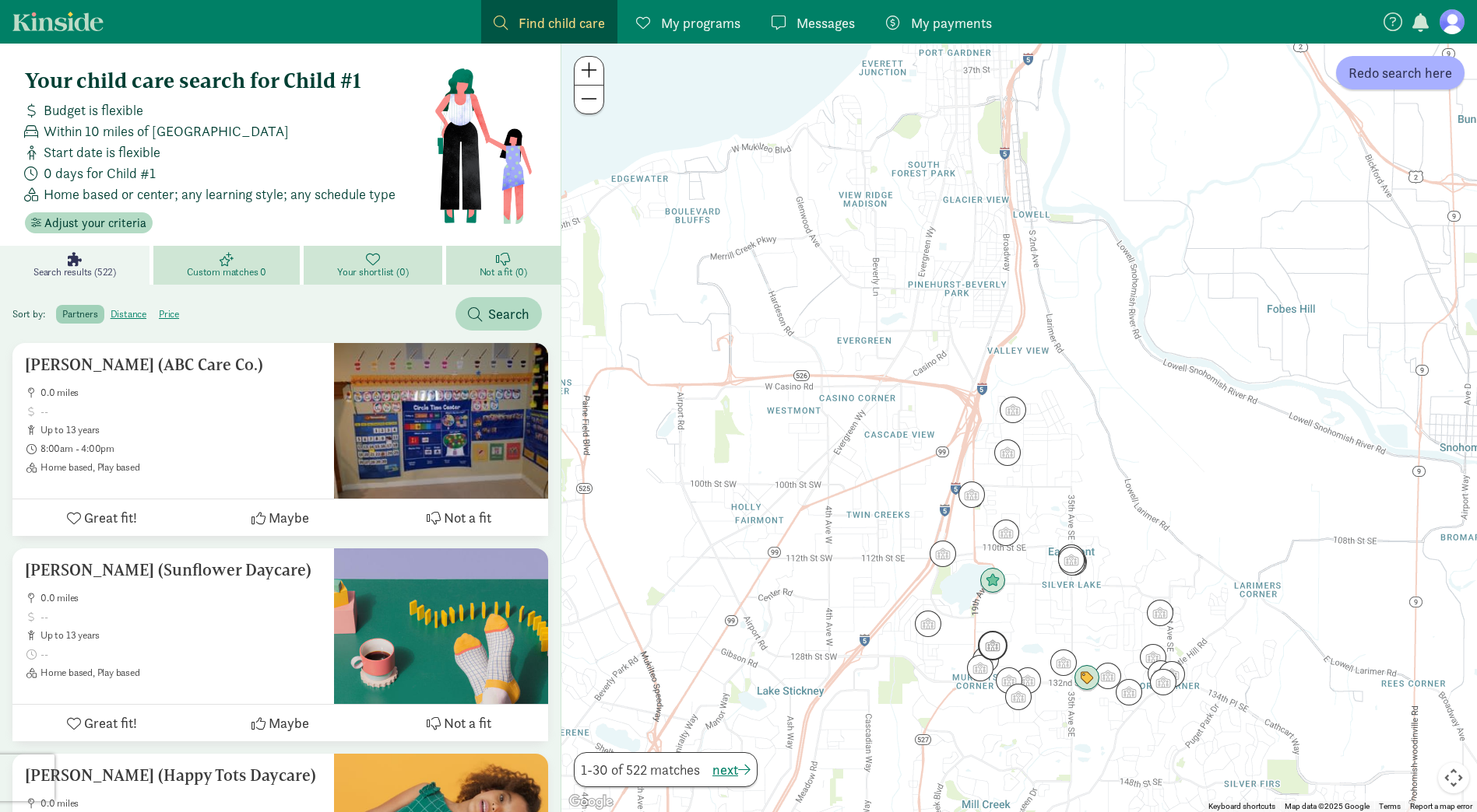
click at [992, 638] on img "Click to see details" at bounding box center [992, 646] width 30 height 30
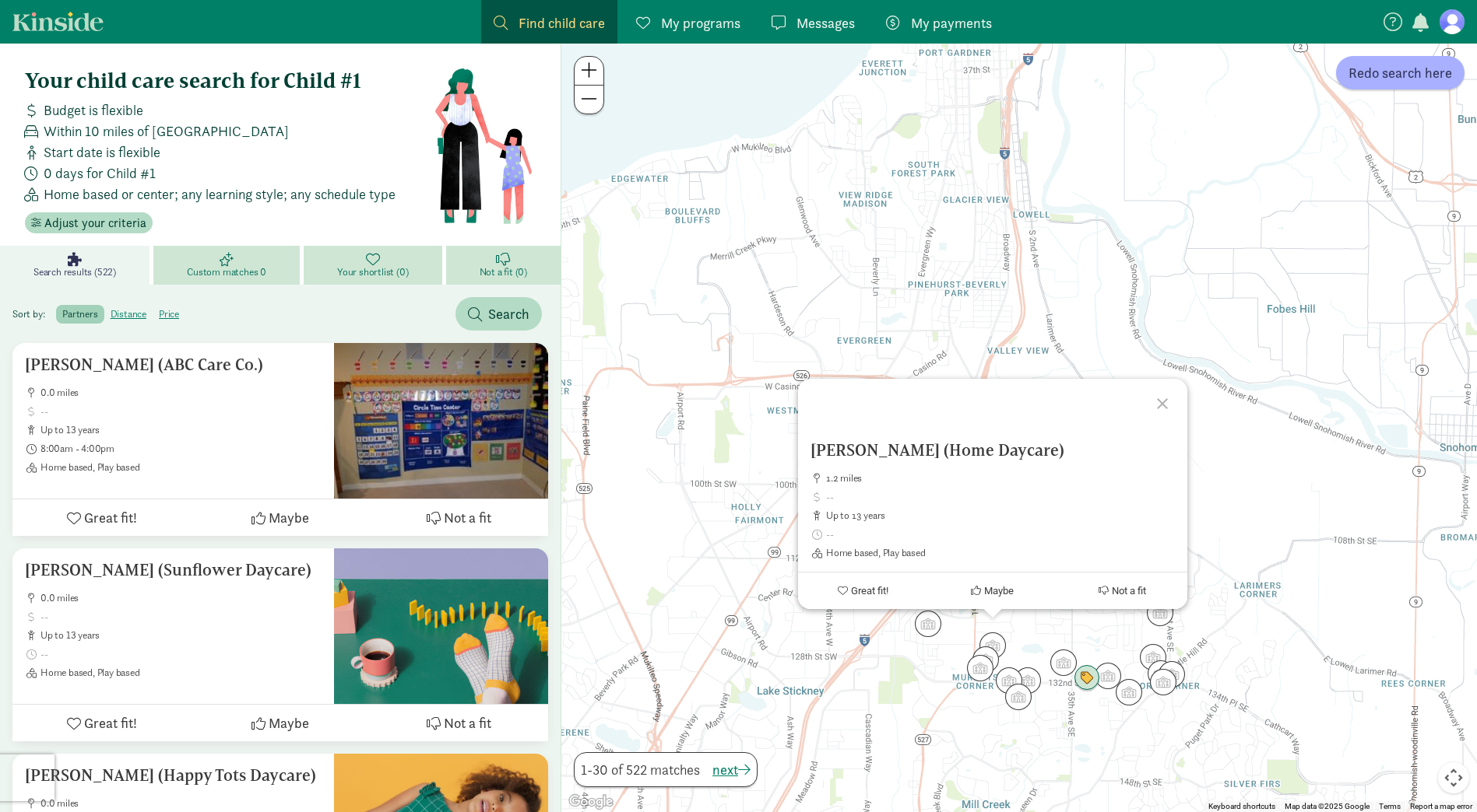
click at [1154, 402] on div at bounding box center [1165, 401] width 45 height 45
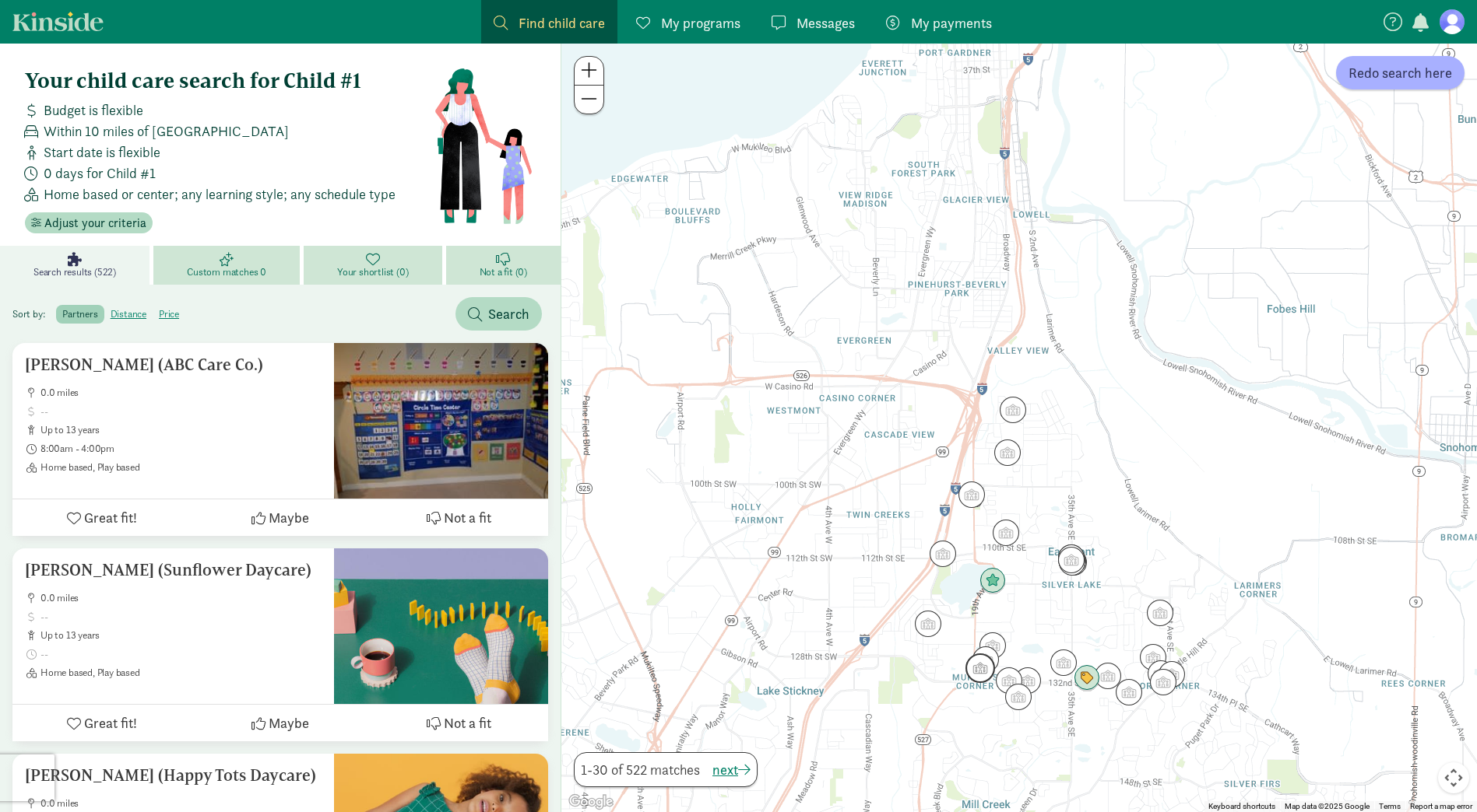
click at [980, 677] on img "Click to see details" at bounding box center [980, 668] width 30 height 30
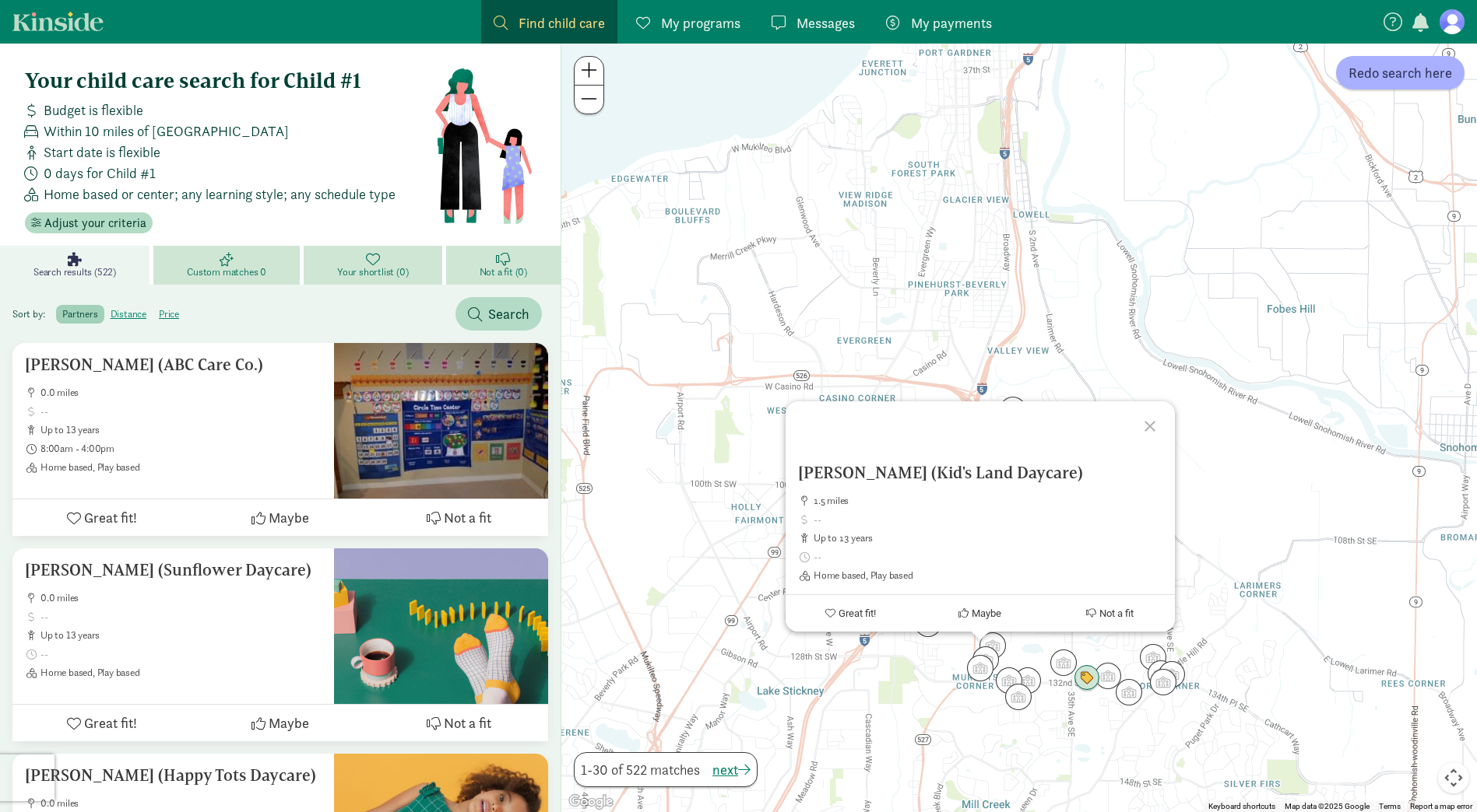
click at [1149, 427] on div at bounding box center [1152, 424] width 45 height 45
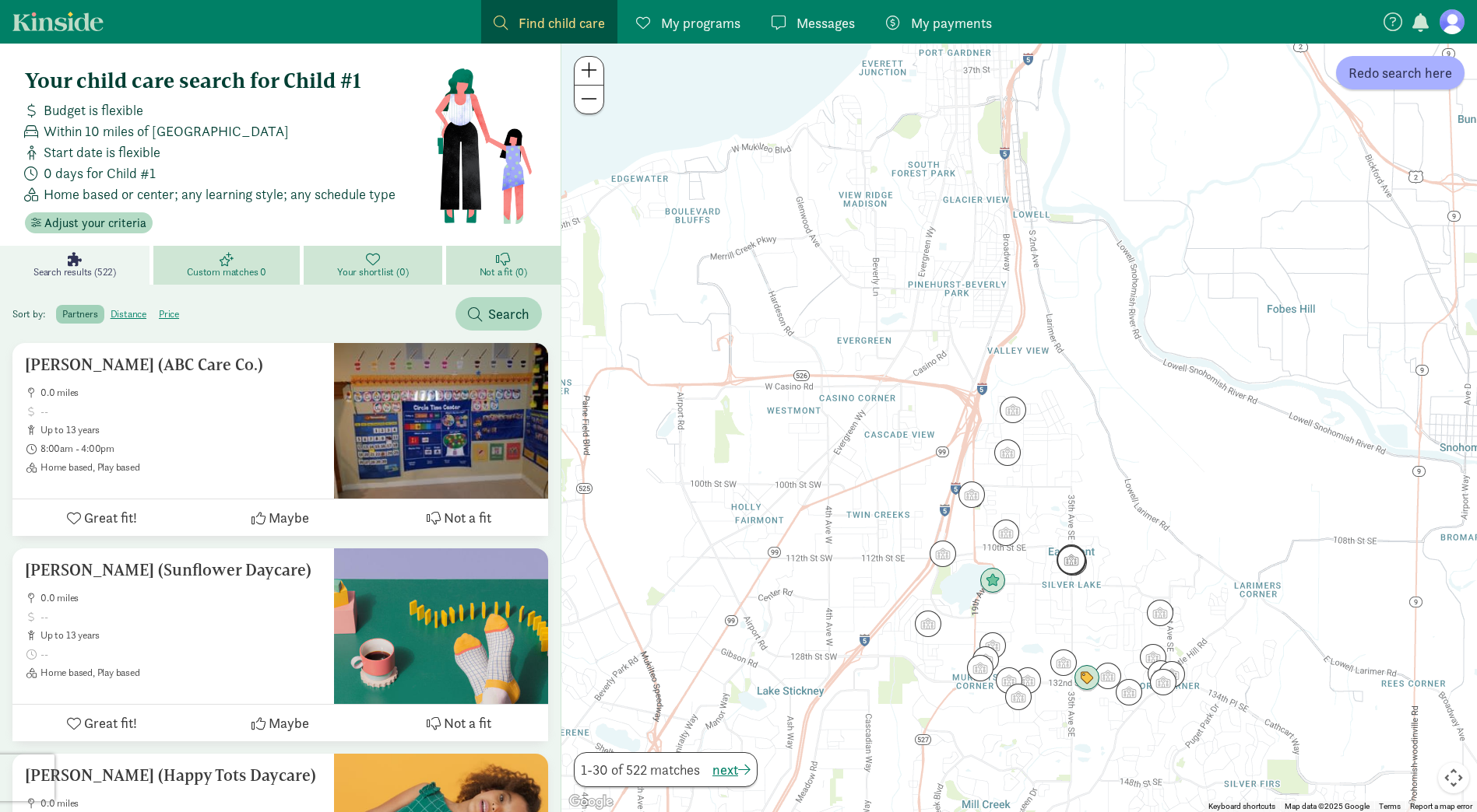
click at [1072, 561] on img "Click to see details" at bounding box center [1070, 560] width 30 height 30
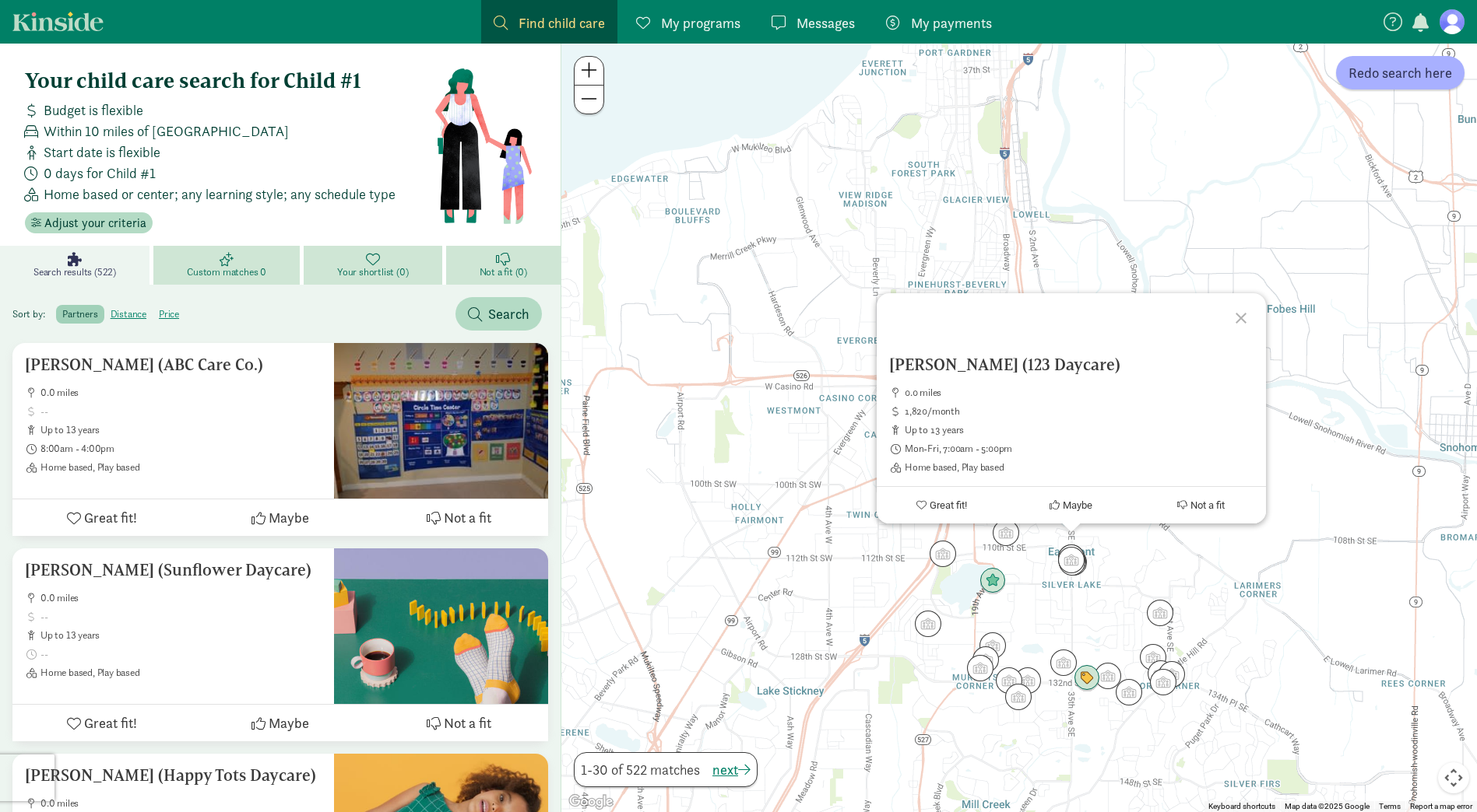
click at [1234, 320] on div at bounding box center [1243, 316] width 45 height 45
